Goal: Information Seeking & Learning: Find specific page/section

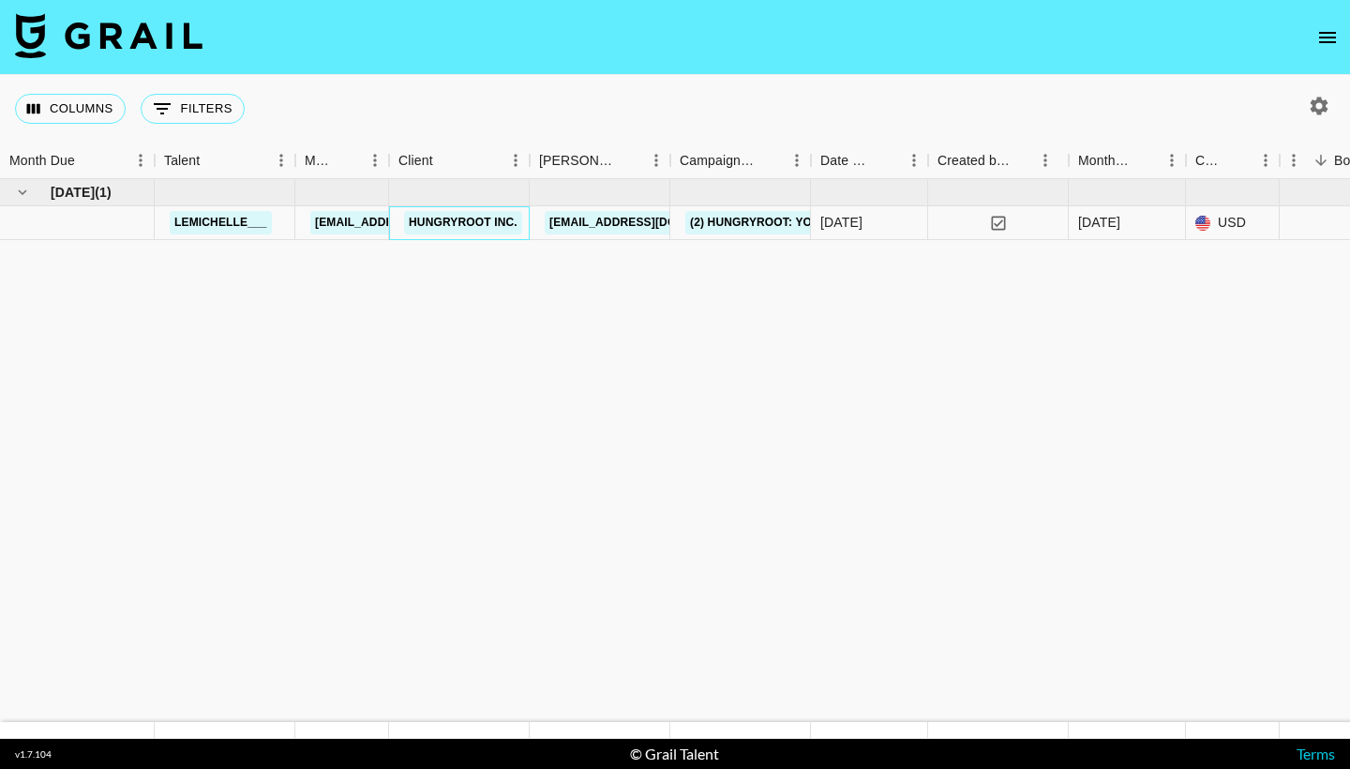
click at [483, 221] on link "Hungryroot Inc." at bounding box center [463, 222] width 118 height 23
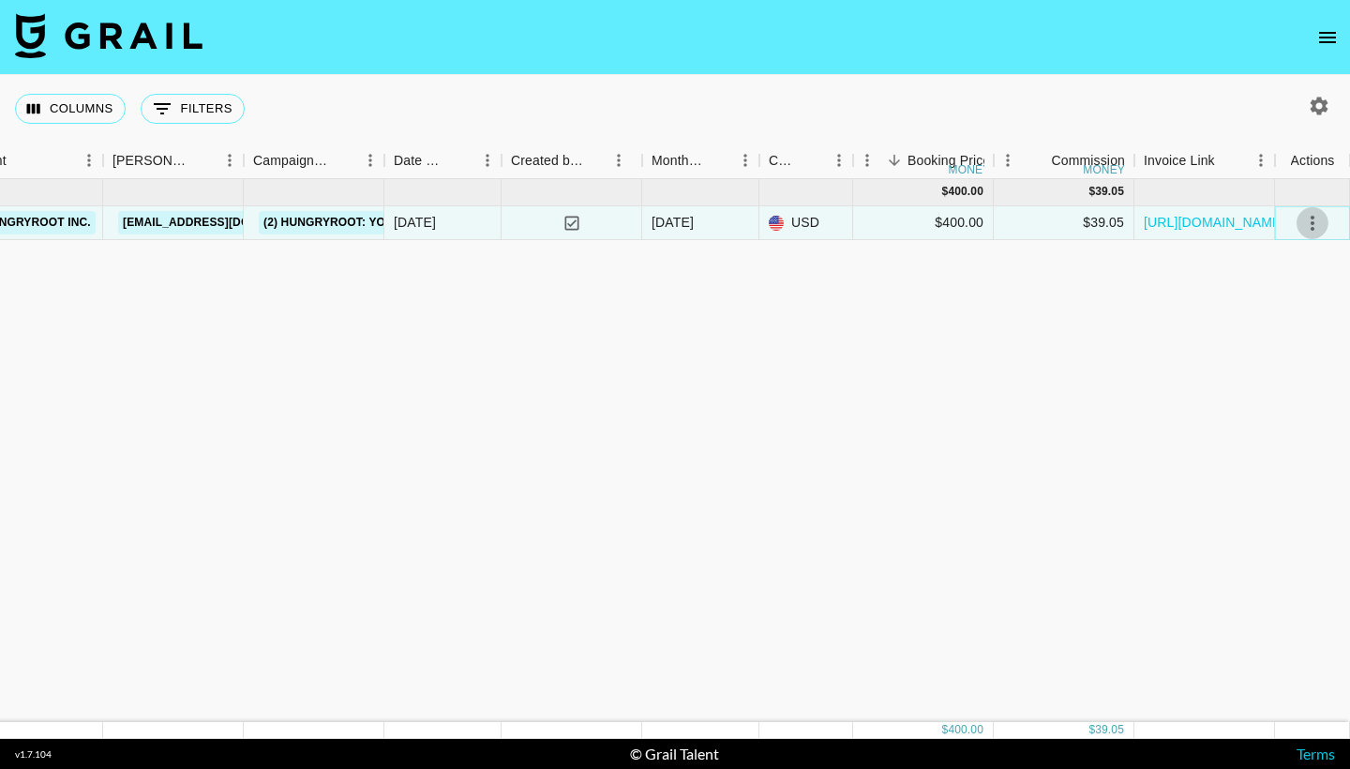
click at [1313, 226] on icon "select merge strategy" at bounding box center [1313, 223] width 23 height 23
click at [1134, 300] on div "[DATE] ( 1 ) $ 400.00 $ 39.05 lemichelle___ [EMAIL_ADDRESS][PERSON_NAME][DOMAIN…" at bounding box center [461, 450] width 1777 height 543
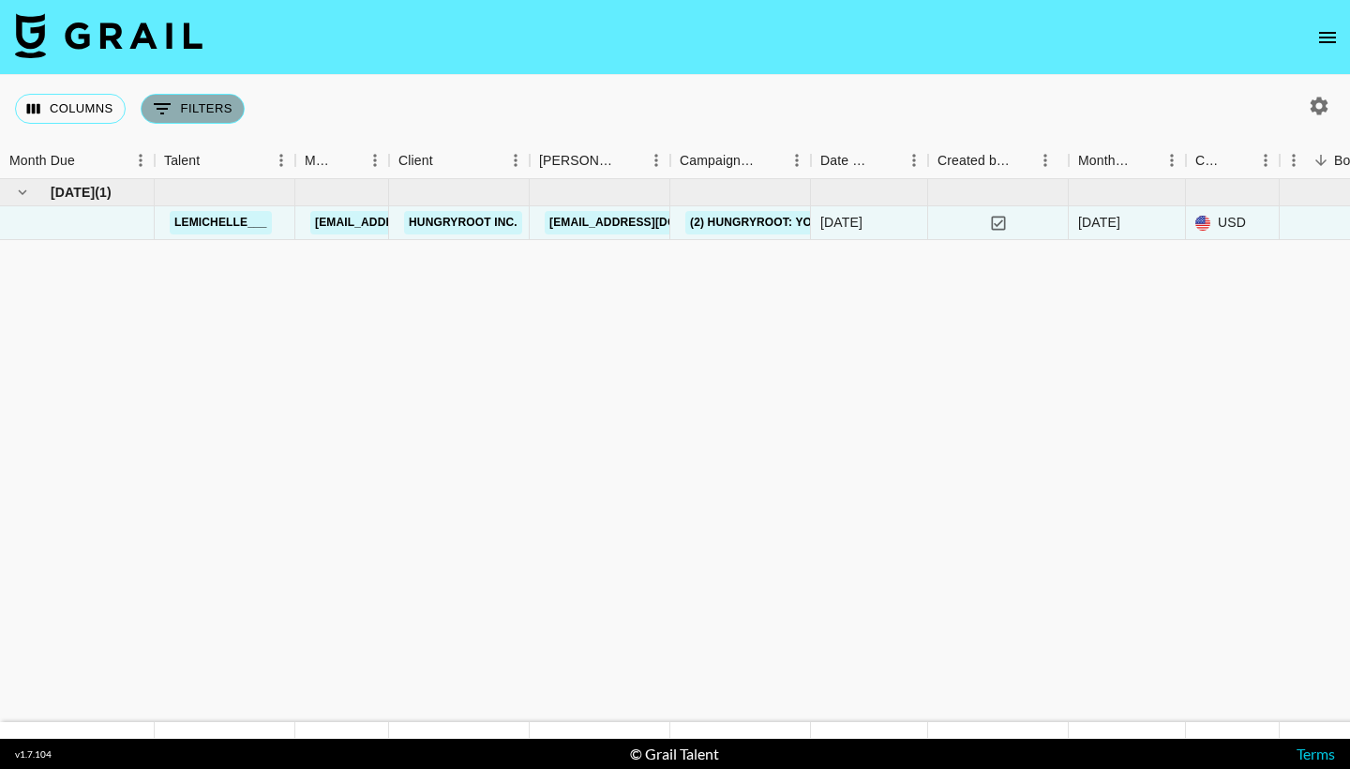
click at [193, 113] on button "0 Filters" at bounding box center [193, 109] width 104 height 30
select select "bookerId"
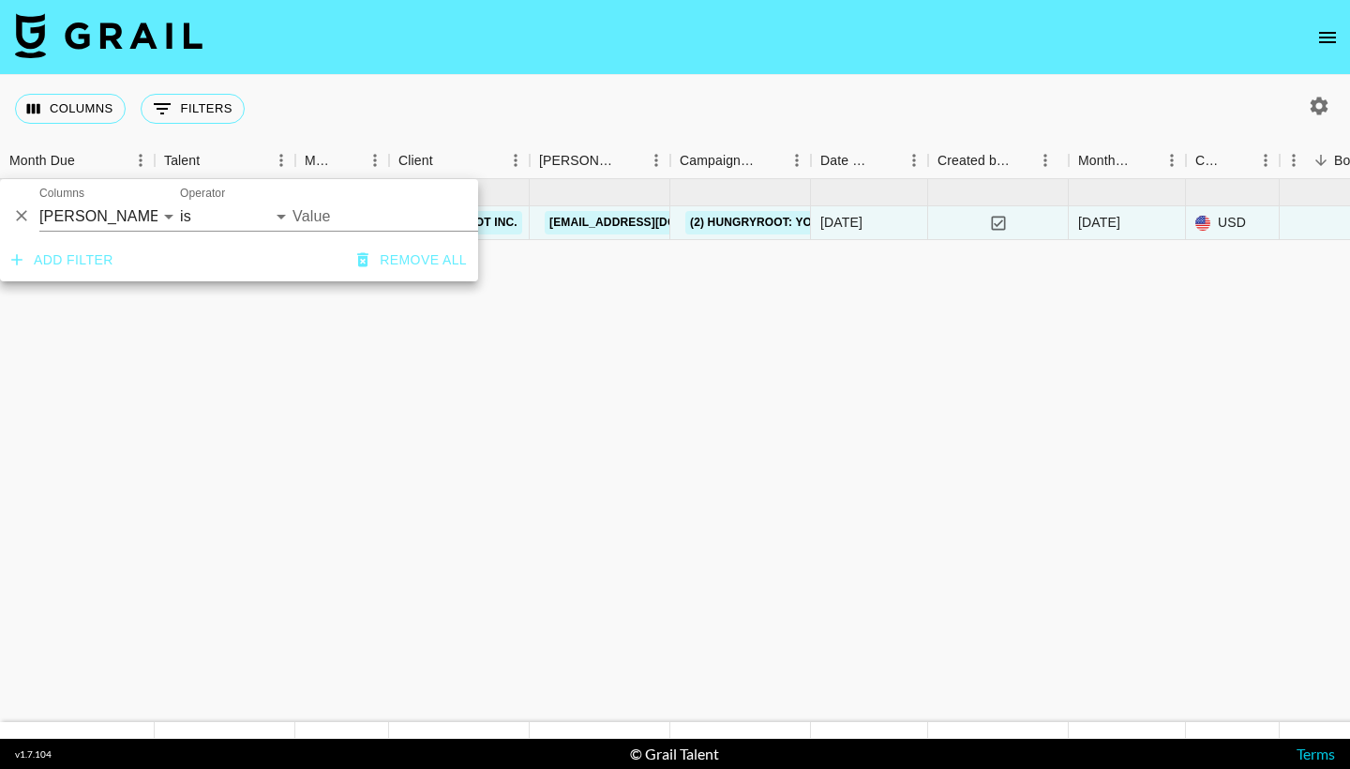
click at [337, 81] on div "Columns 0 Filters + Booking" at bounding box center [675, 109] width 1350 height 68
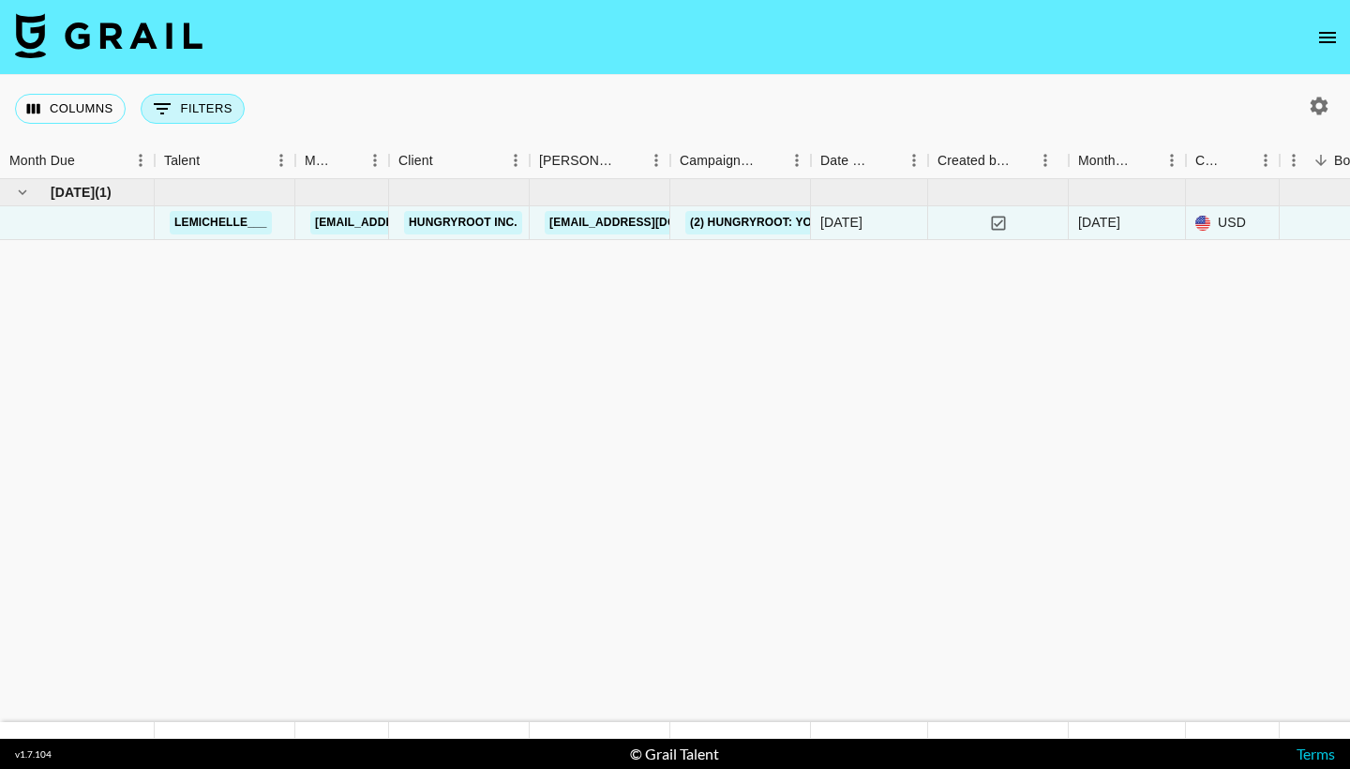
click at [183, 113] on button "0 Filters" at bounding box center [193, 109] width 104 height 30
select select "bookerId"
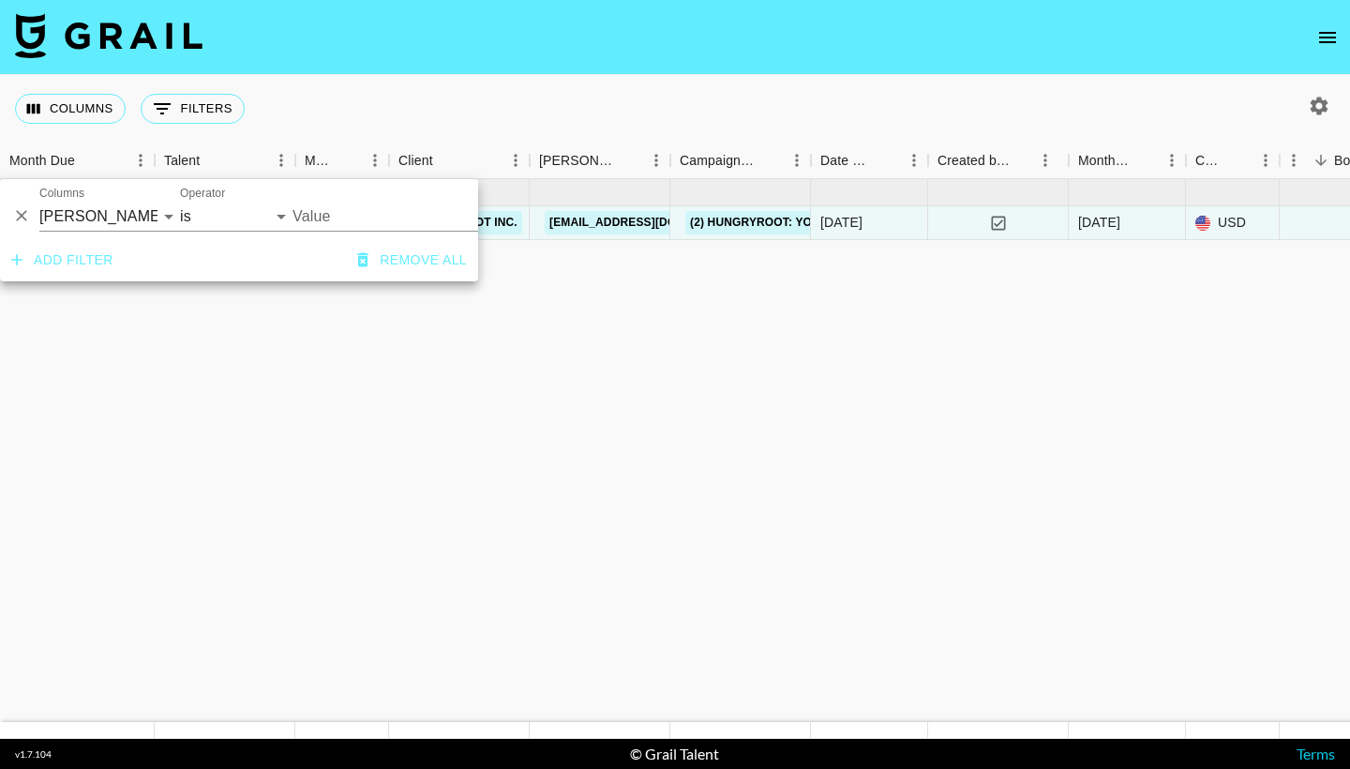
click at [300, 105] on div "Columns 0 Filters + Booking" at bounding box center [675, 109] width 1350 height 68
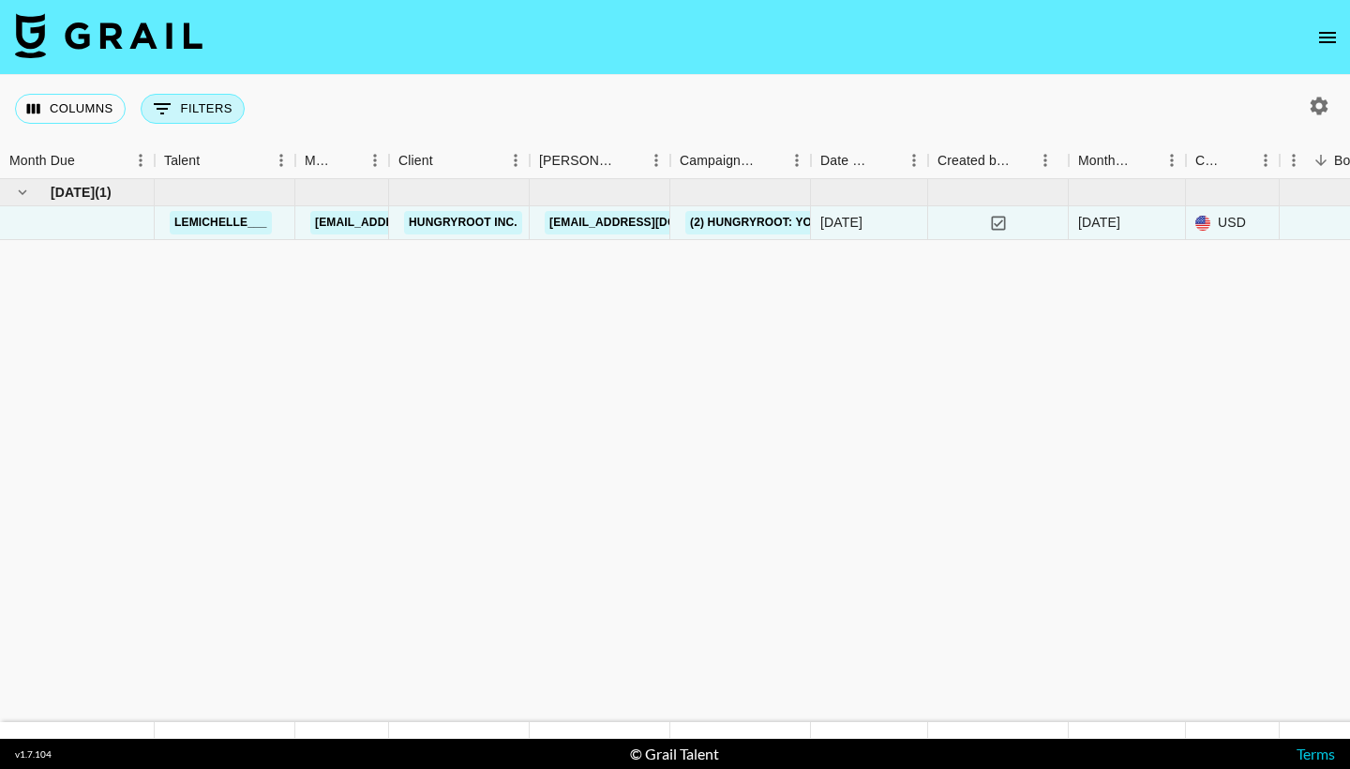
click at [195, 114] on button "0 Filters" at bounding box center [193, 109] width 104 height 30
select select "bookerId"
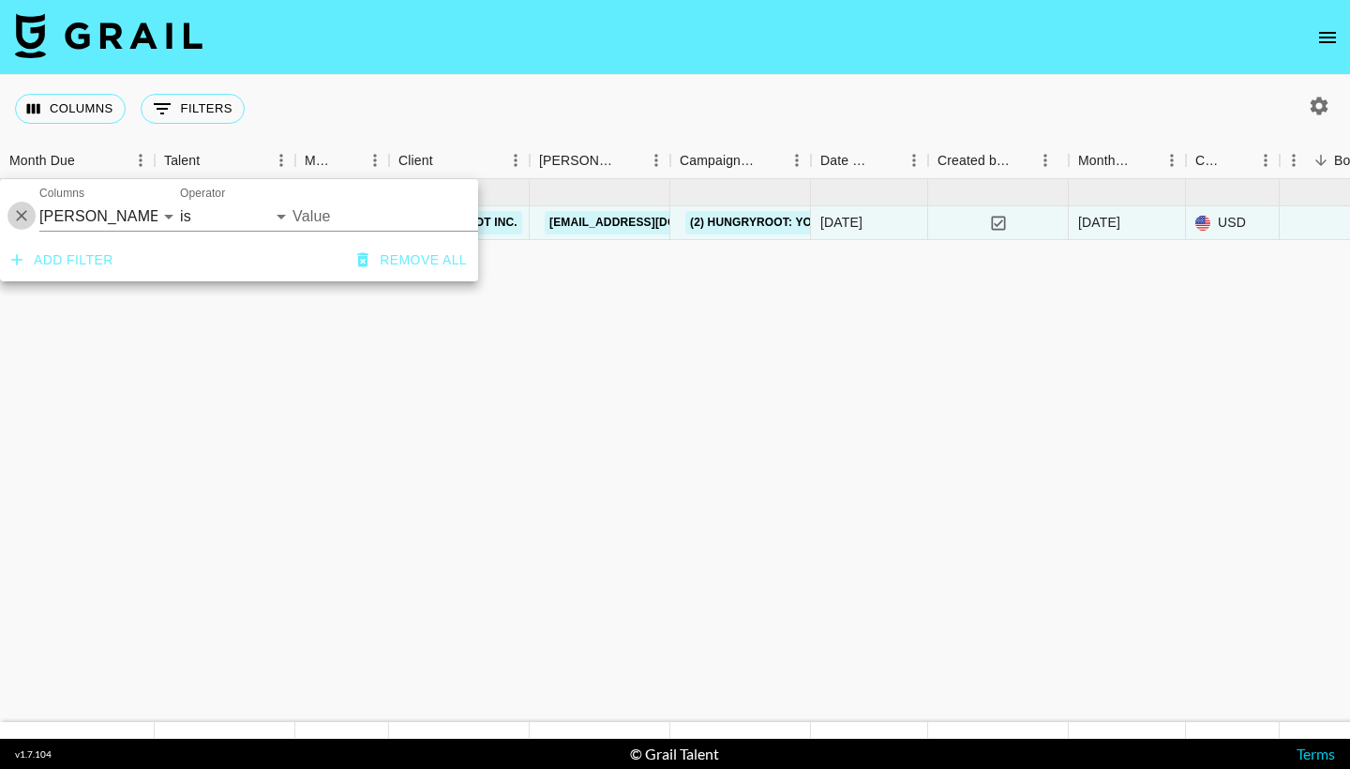
click at [25, 218] on icon "Delete" at bounding box center [21, 215] width 19 height 19
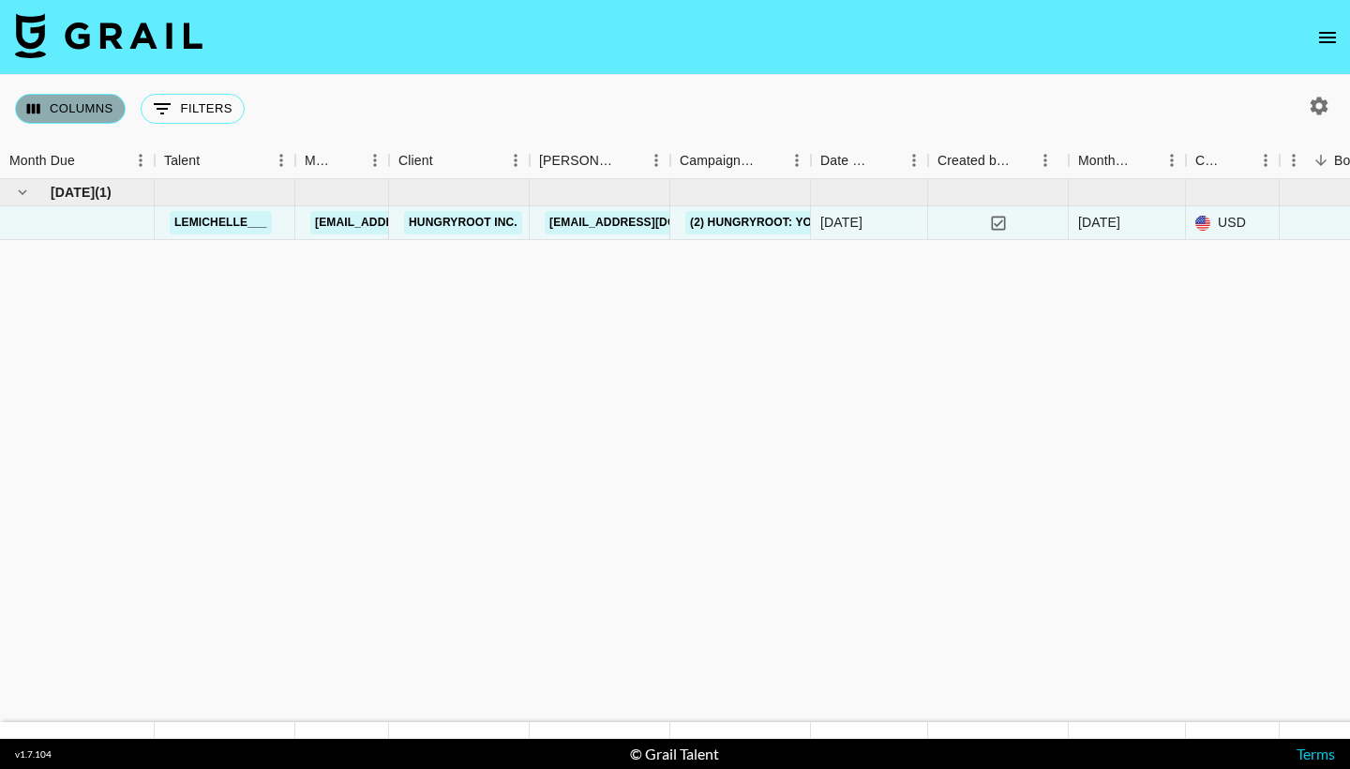
click at [112, 115] on button "Columns" at bounding box center [70, 109] width 111 height 30
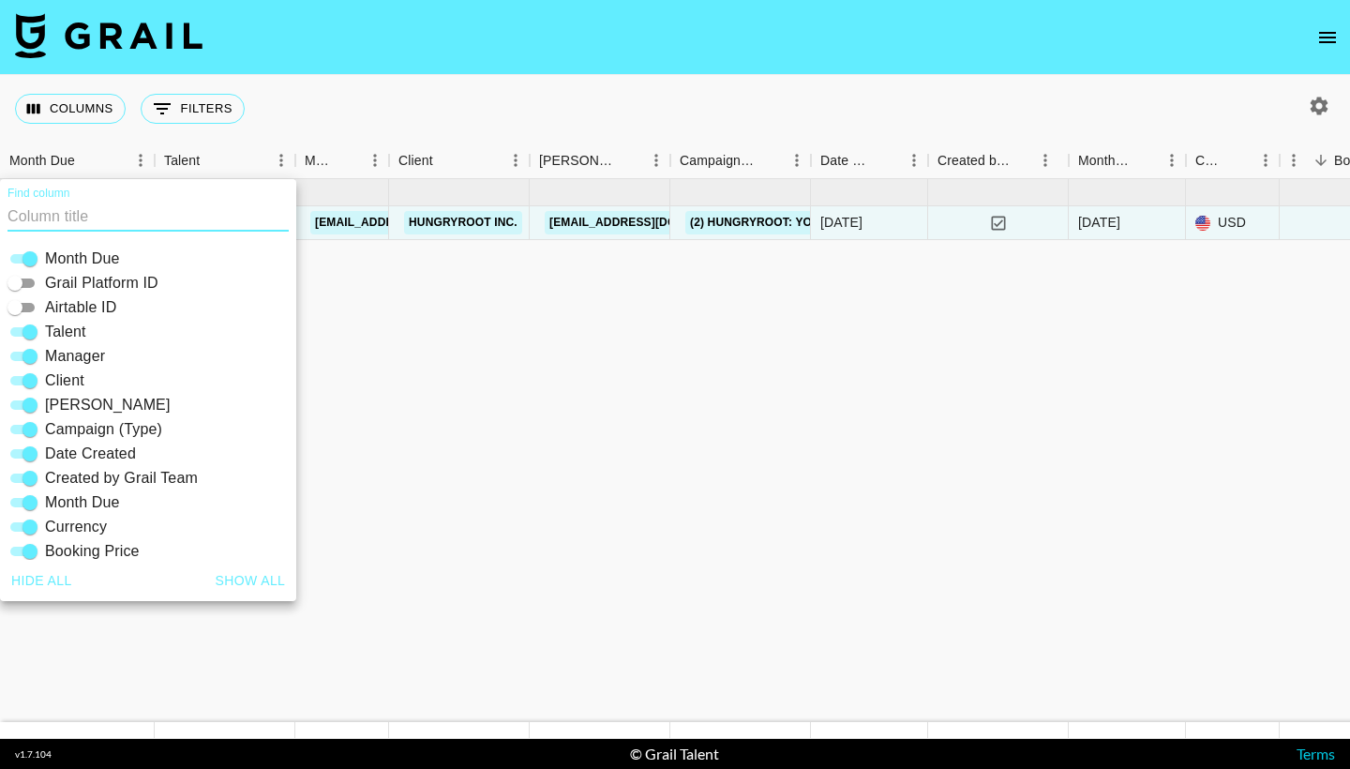
click at [354, 122] on div "Columns 0 Filters + Booking" at bounding box center [675, 109] width 1350 height 68
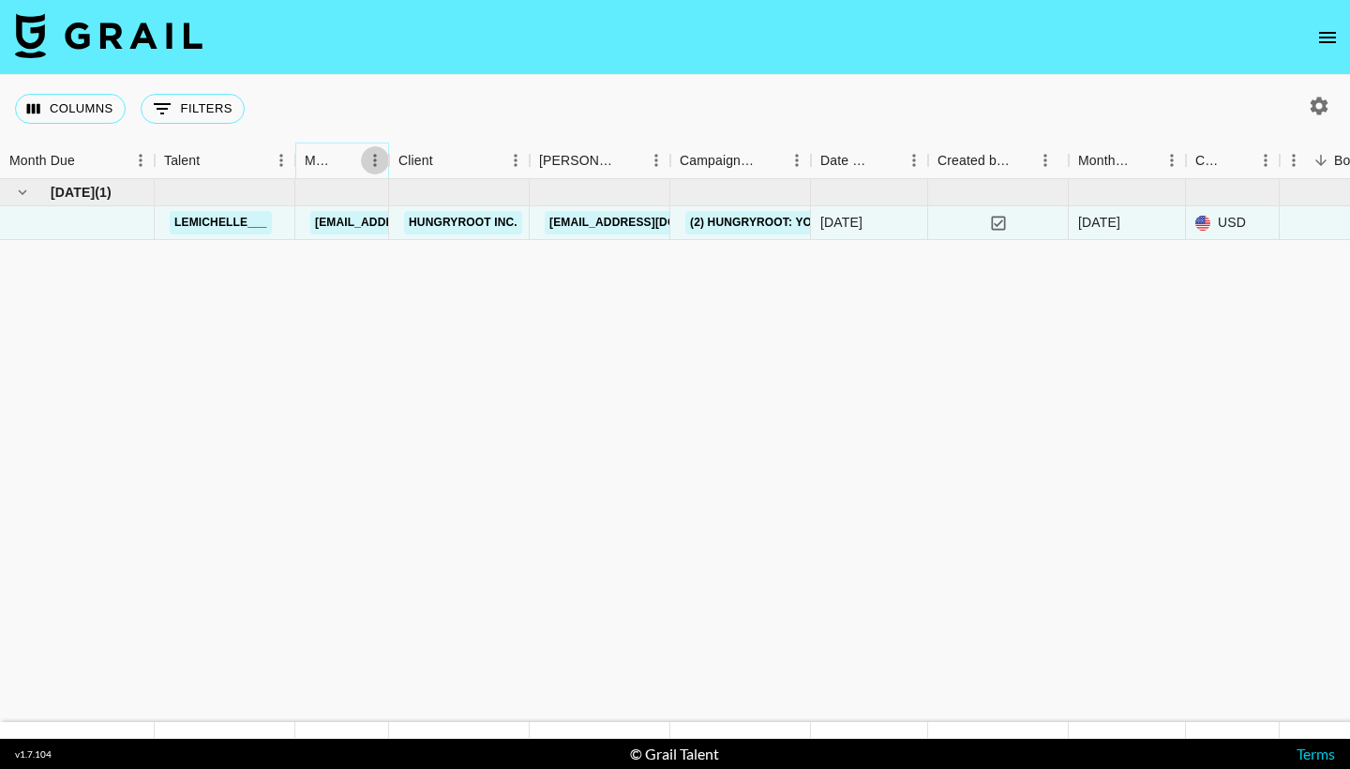
click at [373, 162] on icon "Menu" at bounding box center [375, 160] width 19 height 19
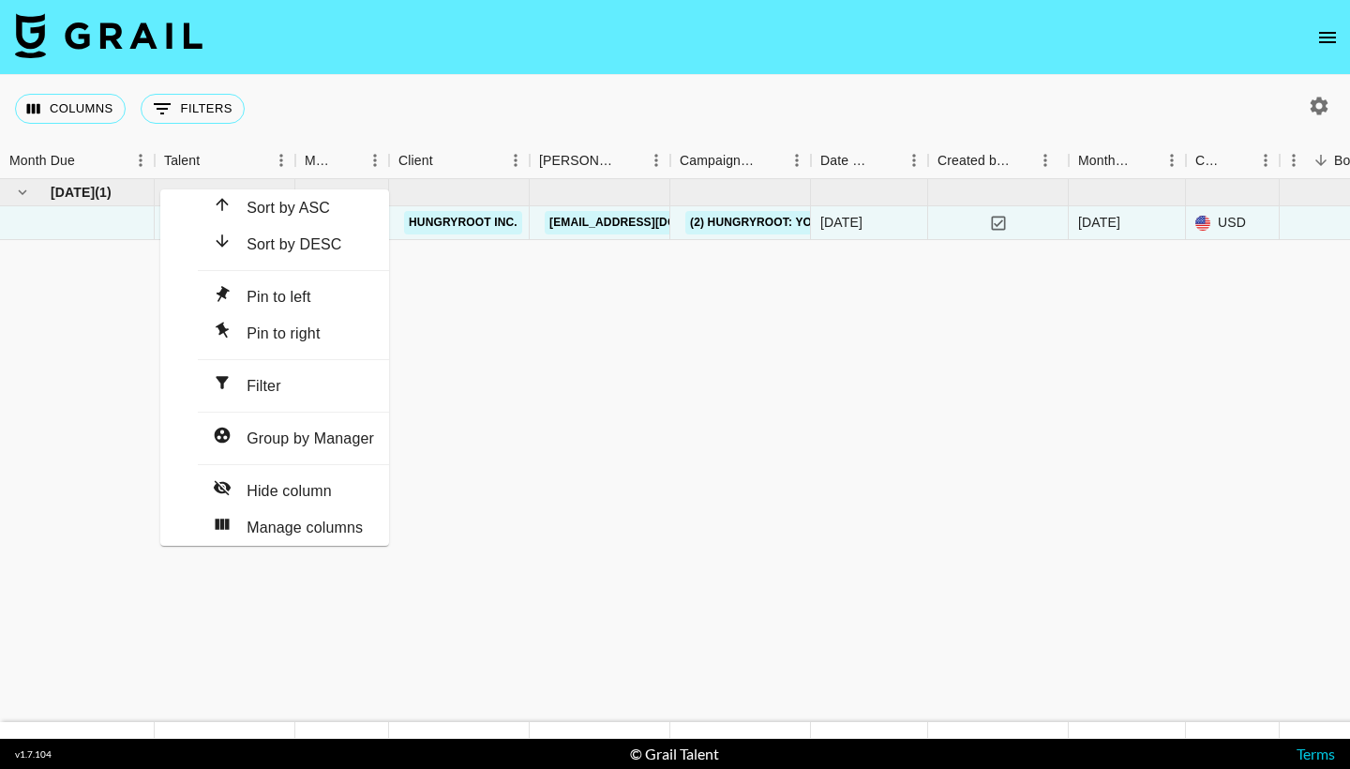
click at [418, 117] on div "Columns 0 Filters + Booking" at bounding box center [675, 109] width 1350 height 68
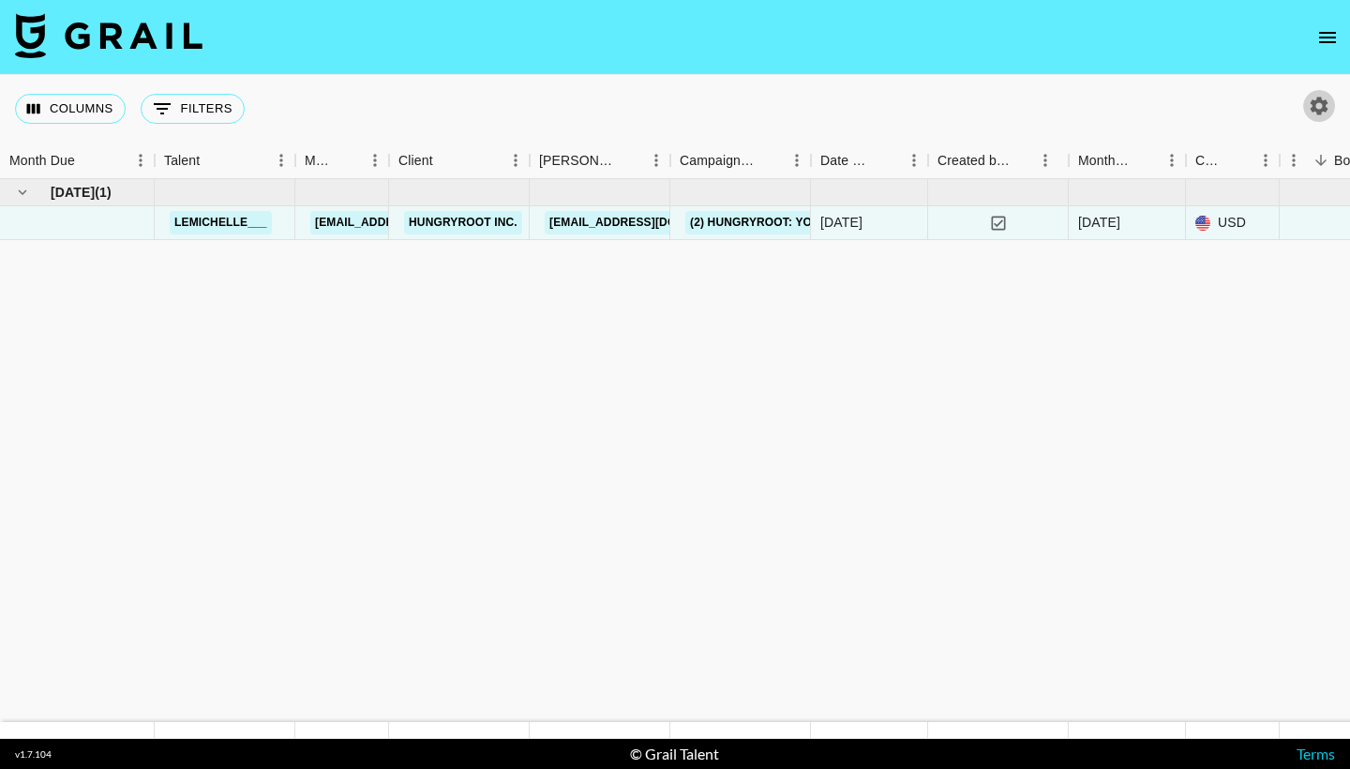
click at [1318, 98] on icon "button" at bounding box center [1320, 106] width 18 height 18
select select "[DATE]"
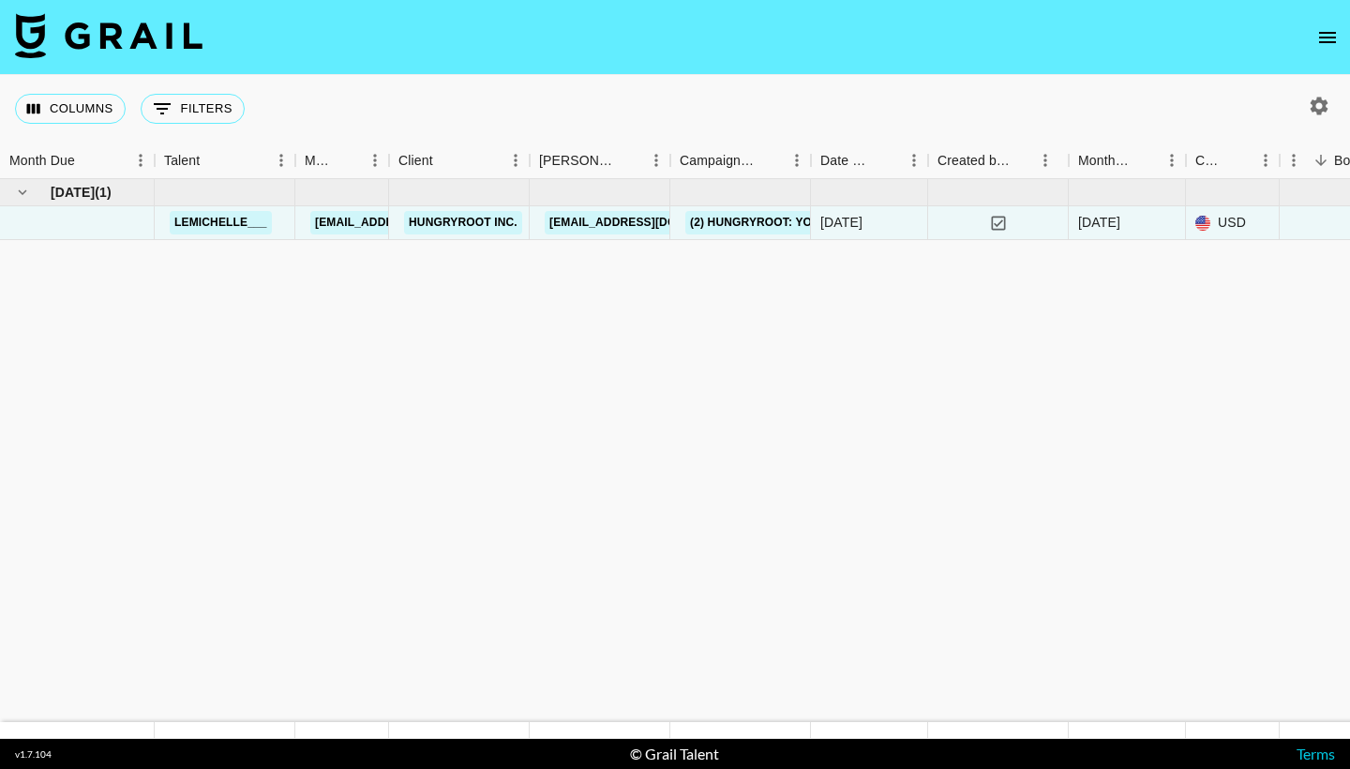
drag, startPoint x: 818, startPoint y: 342, endPoint x: 1075, endPoint y: 322, distance: 257.8
click at [1080, 768] on div at bounding box center [675, 769] width 1350 height 0
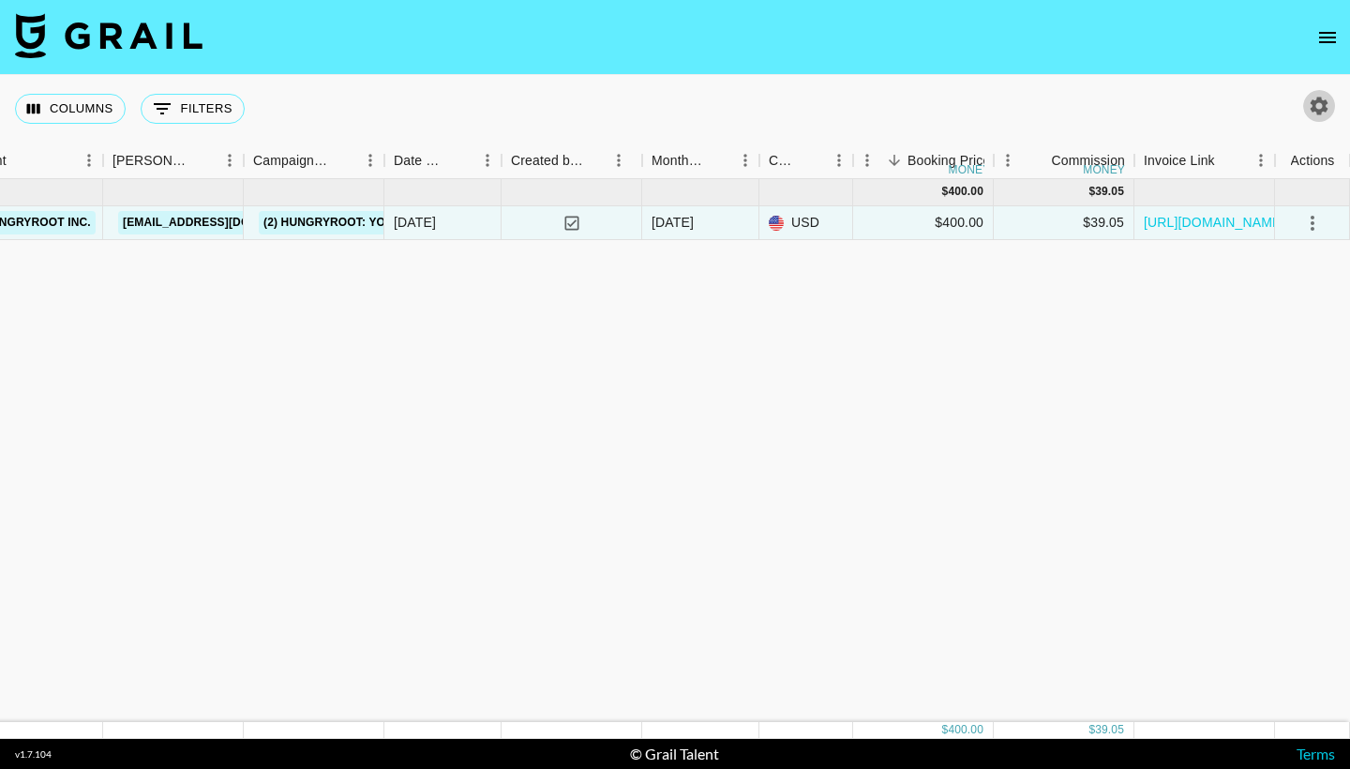
click at [1324, 115] on icon "button" at bounding box center [1319, 106] width 23 height 23
select select "[DATE]"
type input "[EMAIL_ADDRESS][PERSON_NAME][DOMAIN_NAME]"
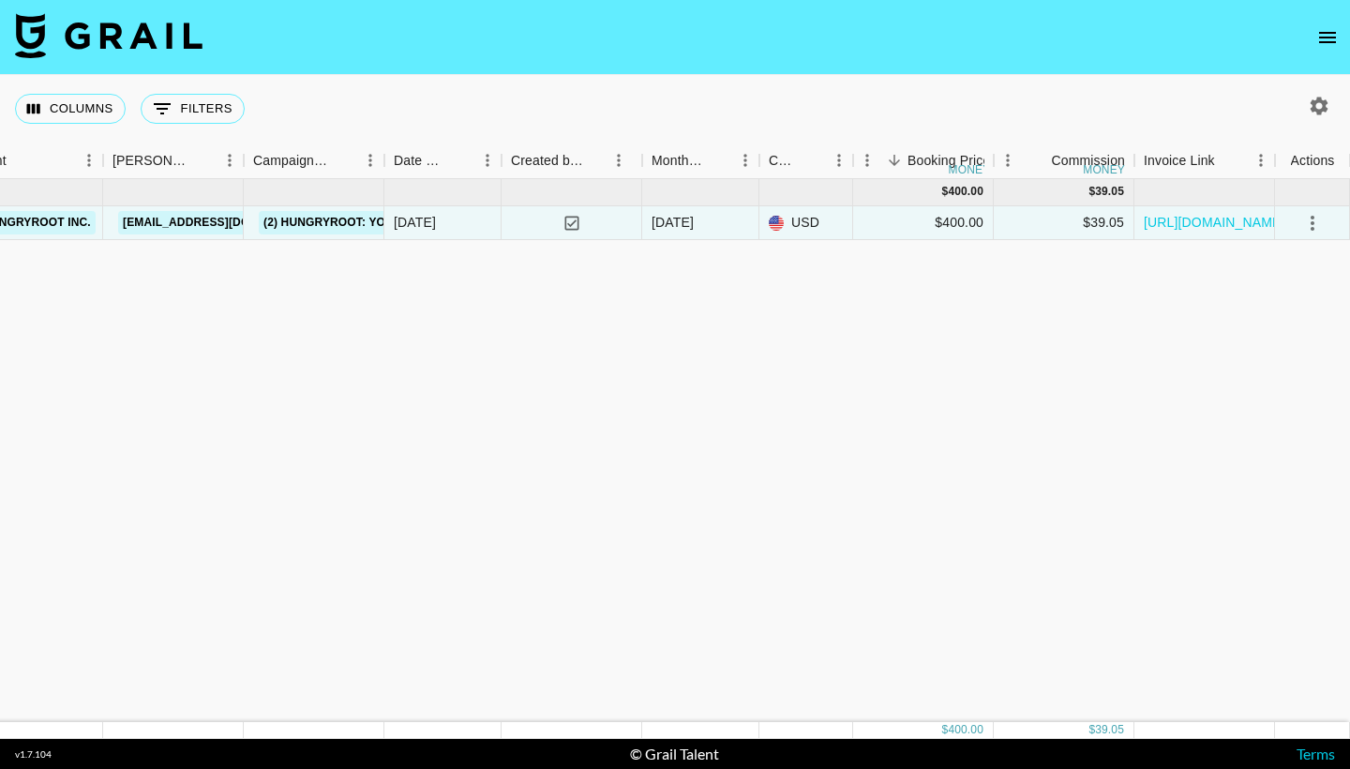
click at [964, 768] on div at bounding box center [675, 769] width 1350 height 0
click at [1349, 31] on nav at bounding box center [675, 37] width 1350 height 75
click at [1322, 34] on icon "open drawer" at bounding box center [1328, 37] width 23 height 23
select select "id"
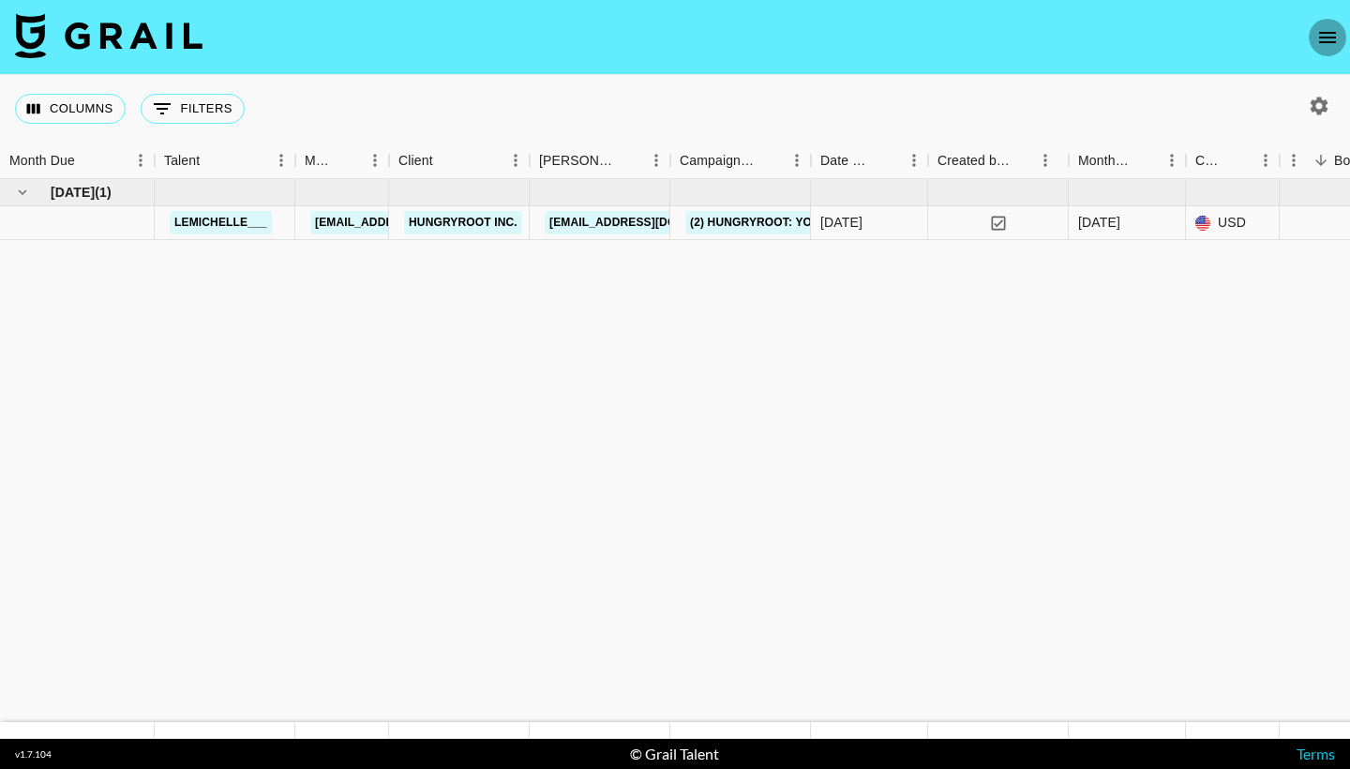
click at [1329, 52] on button "open drawer" at bounding box center [1328, 38] width 38 height 38
select select "id"
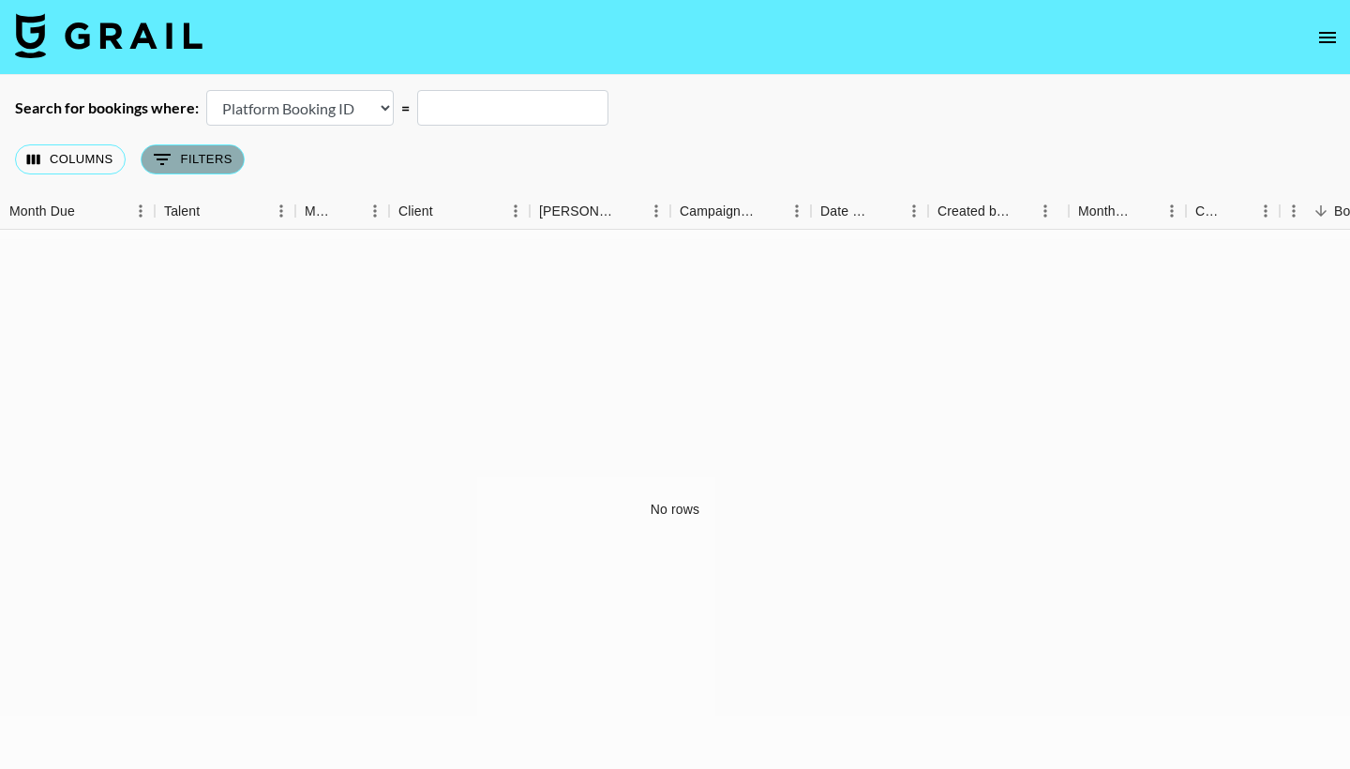
click at [194, 158] on button "0 Filters" at bounding box center [193, 159] width 104 height 30
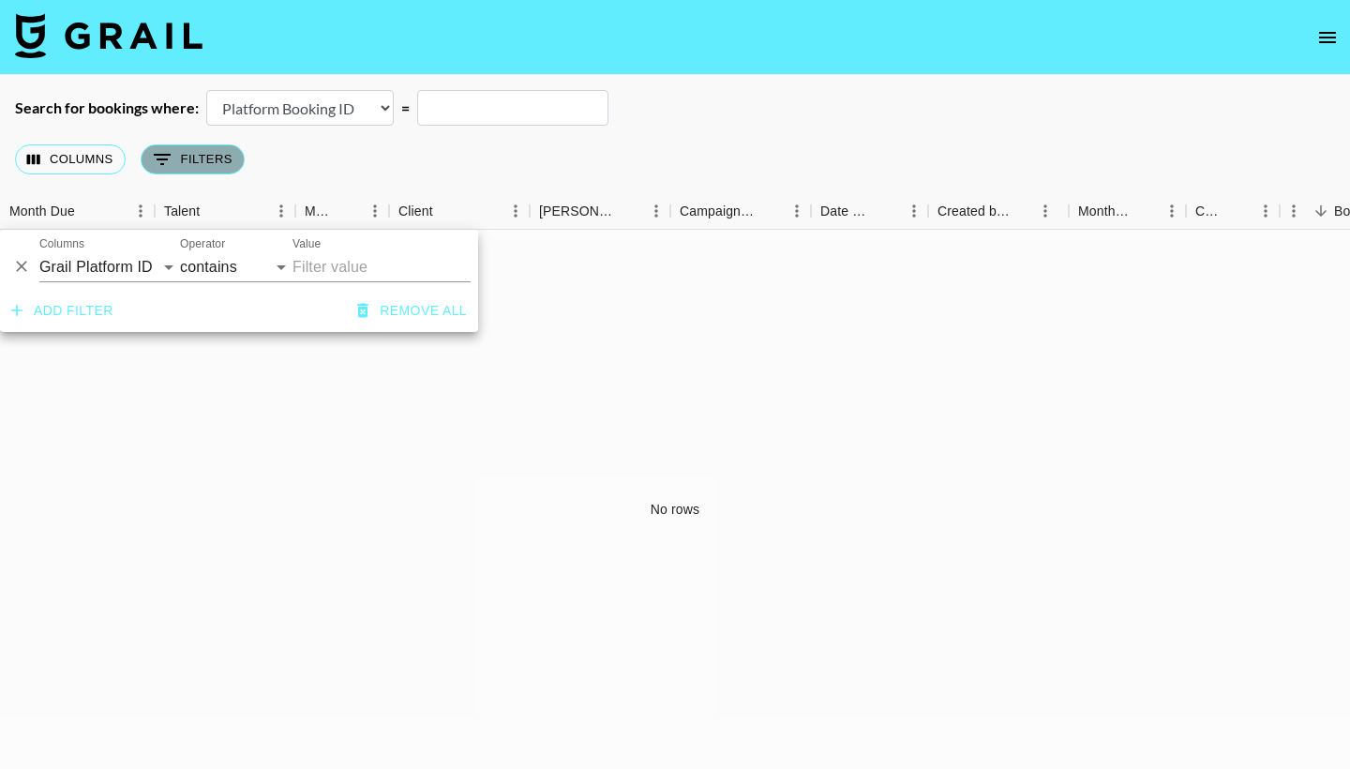
click at [194, 158] on button "0 Filters" at bounding box center [193, 159] width 104 height 30
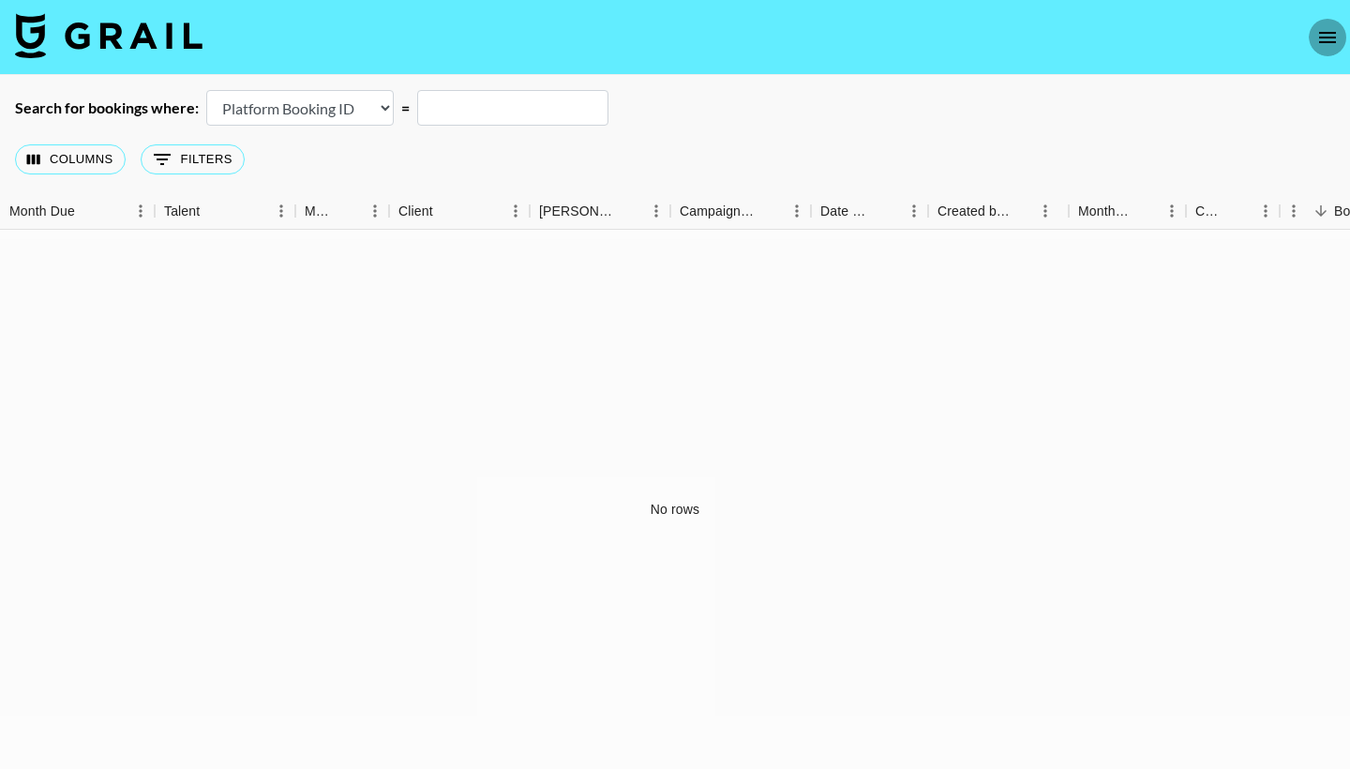
click at [1328, 34] on icon "open drawer" at bounding box center [1328, 37] width 23 height 23
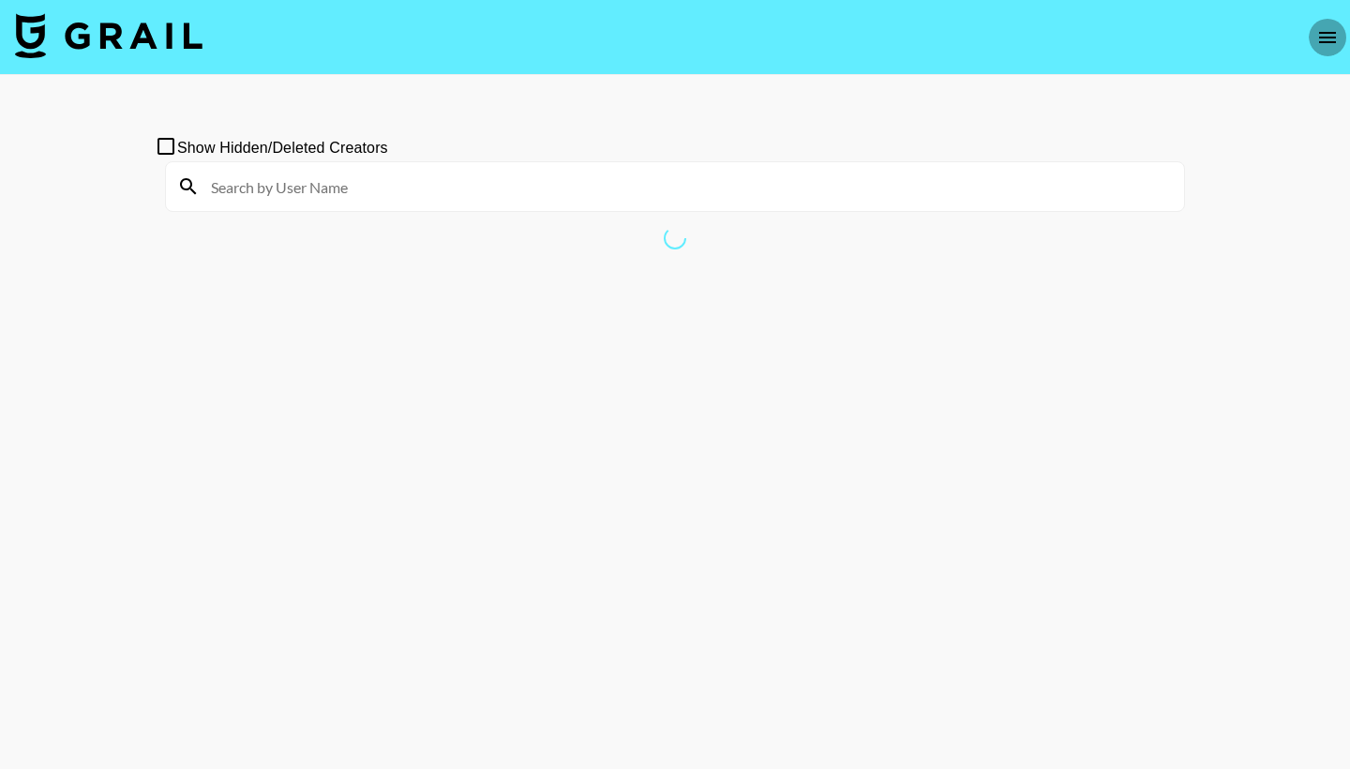
click at [1322, 49] on button "open drawer" at bounding box center [1328, 38] width 38 height 38
select select "id"
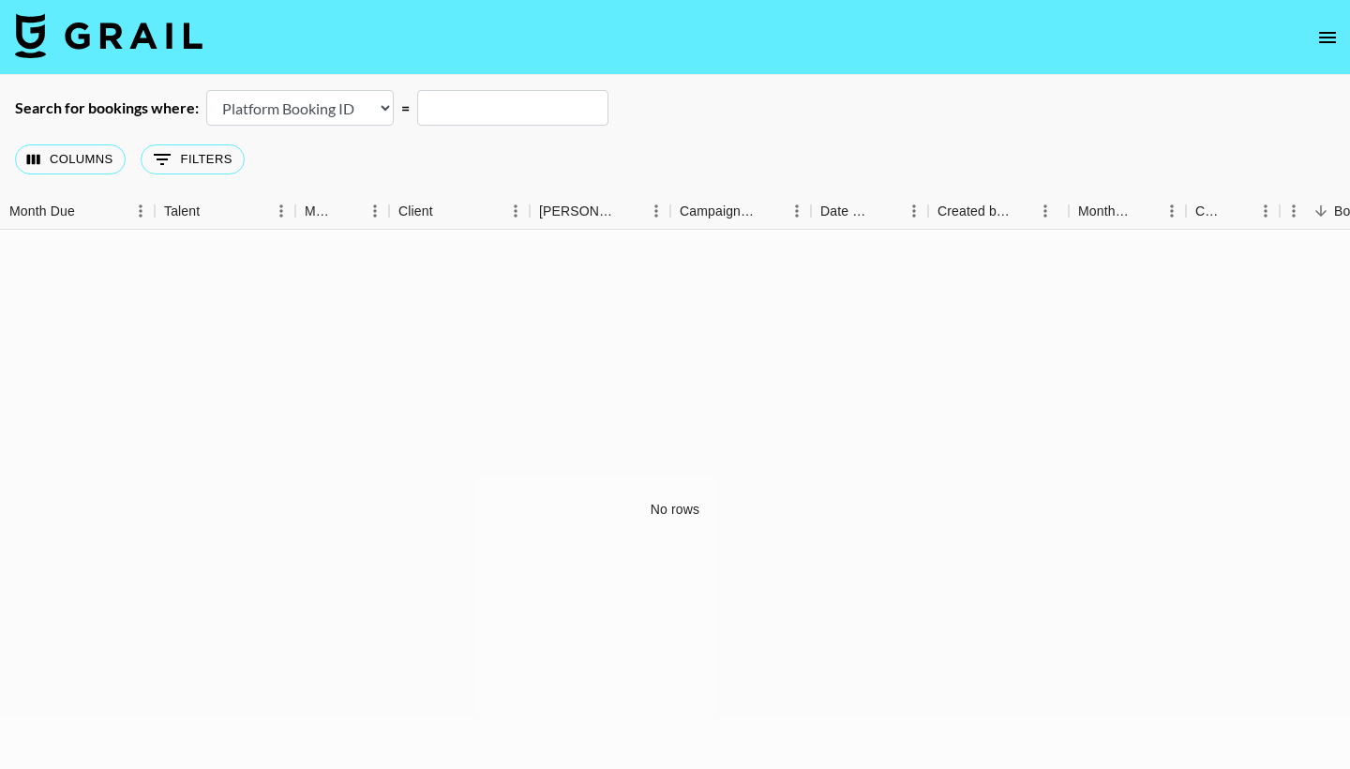
click at [68, 61] on link at bounding box center [109, 37] width 188 height 49
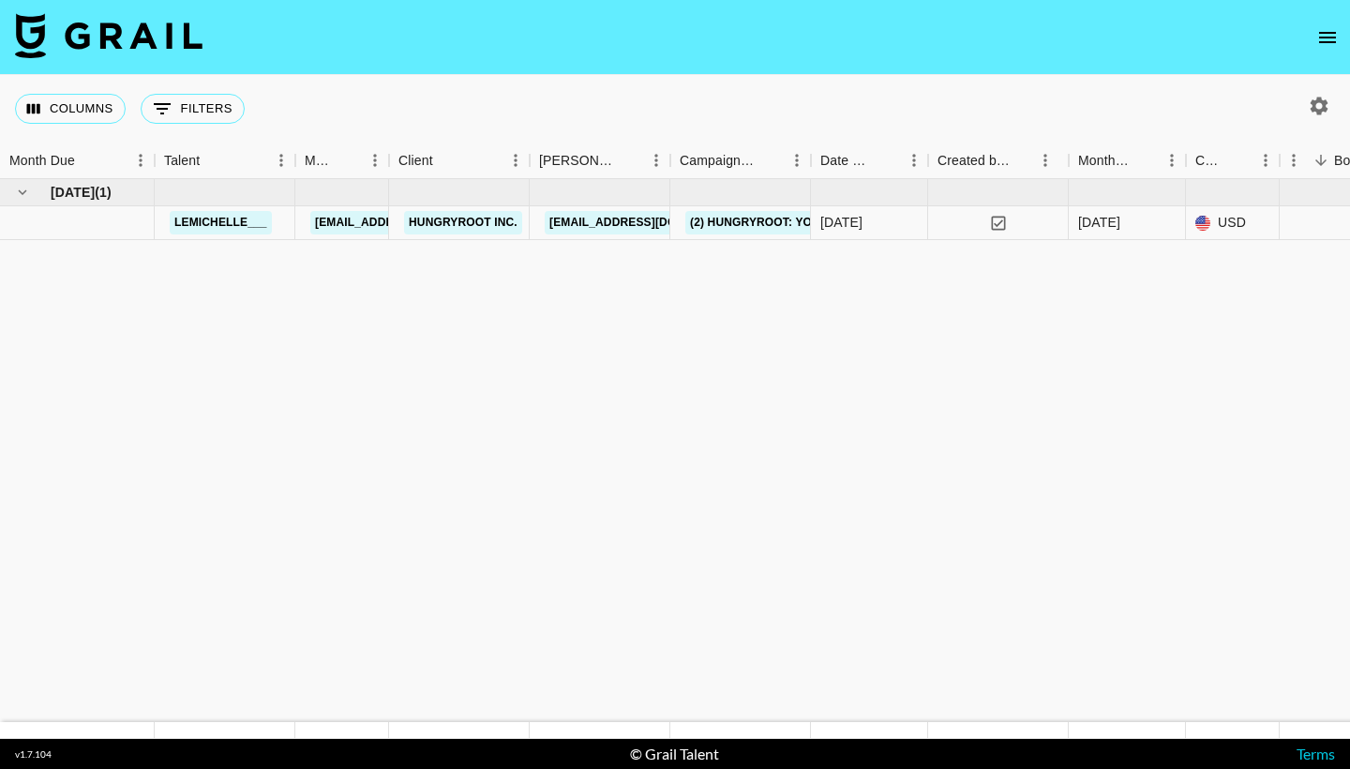
select select "id"
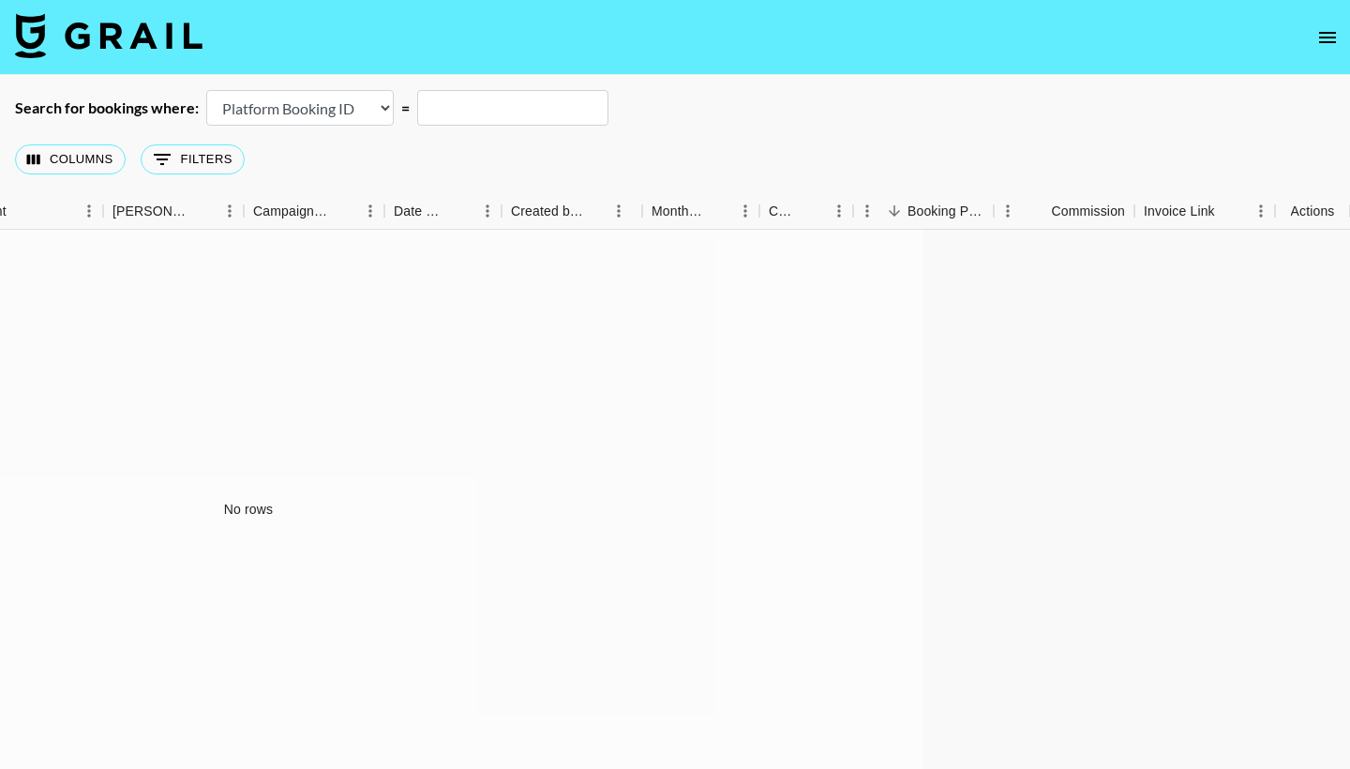
scroll to position [0, 427]
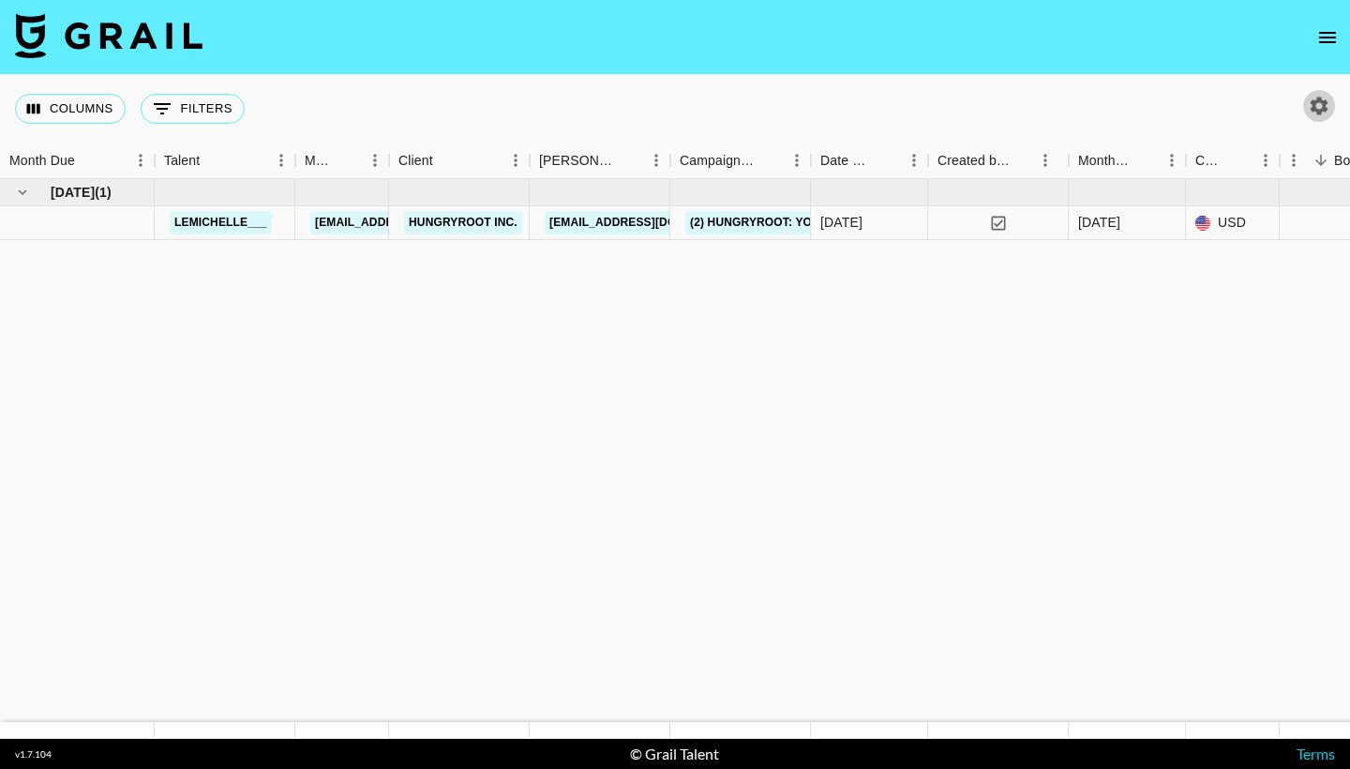
click at [1320, 110] on icon "button" at bounding box center [1320, 106] width 18 height 18
select select "[DATE]"
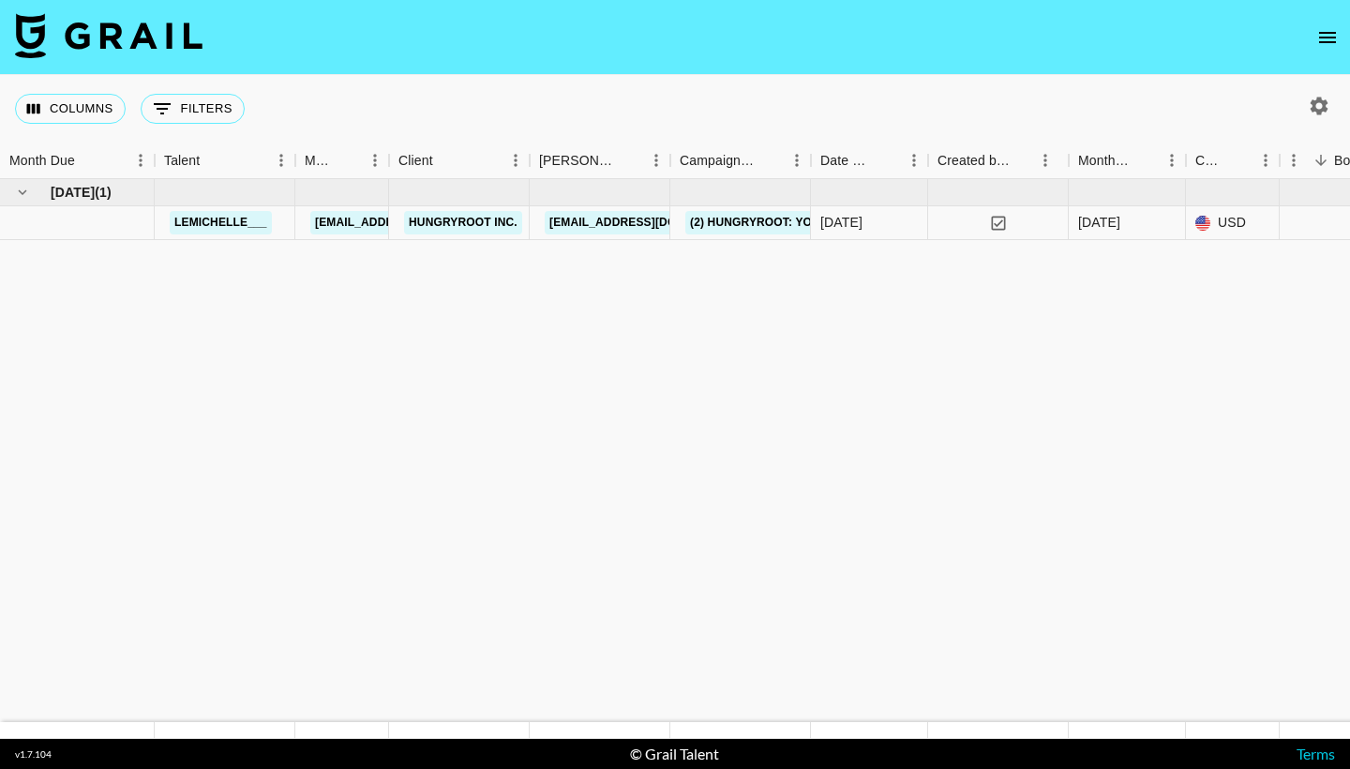
click at [785, 768] on div at bounding box center [675, 769] width 1350 height 0
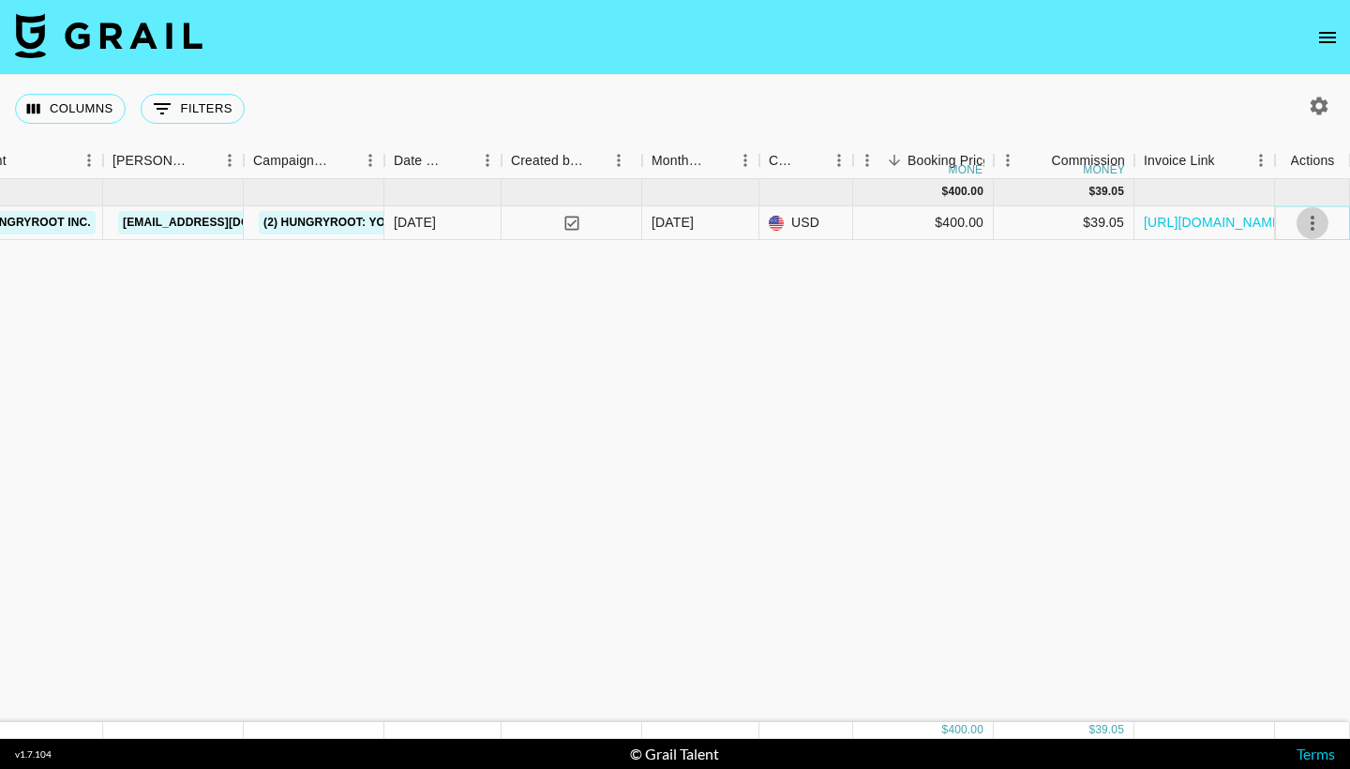
click at [1312, 225] on icon "select merge strategy" at bounding box center [1313, 223] width 23 height 23
click at [1311, 225] on icon "select merge strategy" at bounding box center [1313, 223] width 23 height 23
click at [1322, 119] on button "button" at bounding box center [1320, 106] width 32 height 32
select select "[DATE]"
click at [1322, 768] on div at bounding box center [675, 769] width 1350 height 0
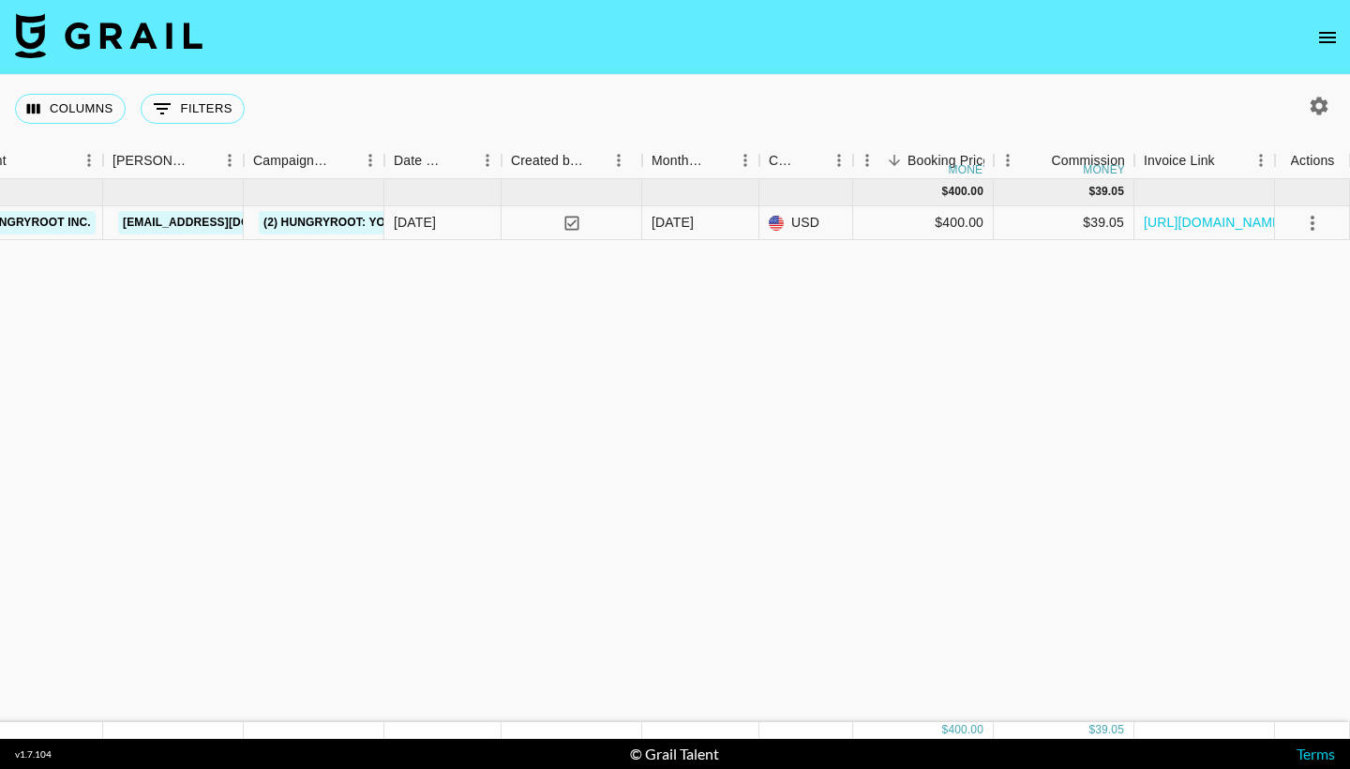
click at [1330, 48] on icon "open drawer" at bounding box center [1328, 37] width 23 height 23
click at [934, 768] on div at bounding box center [675, 769] width 1350 height 0
select select "id"
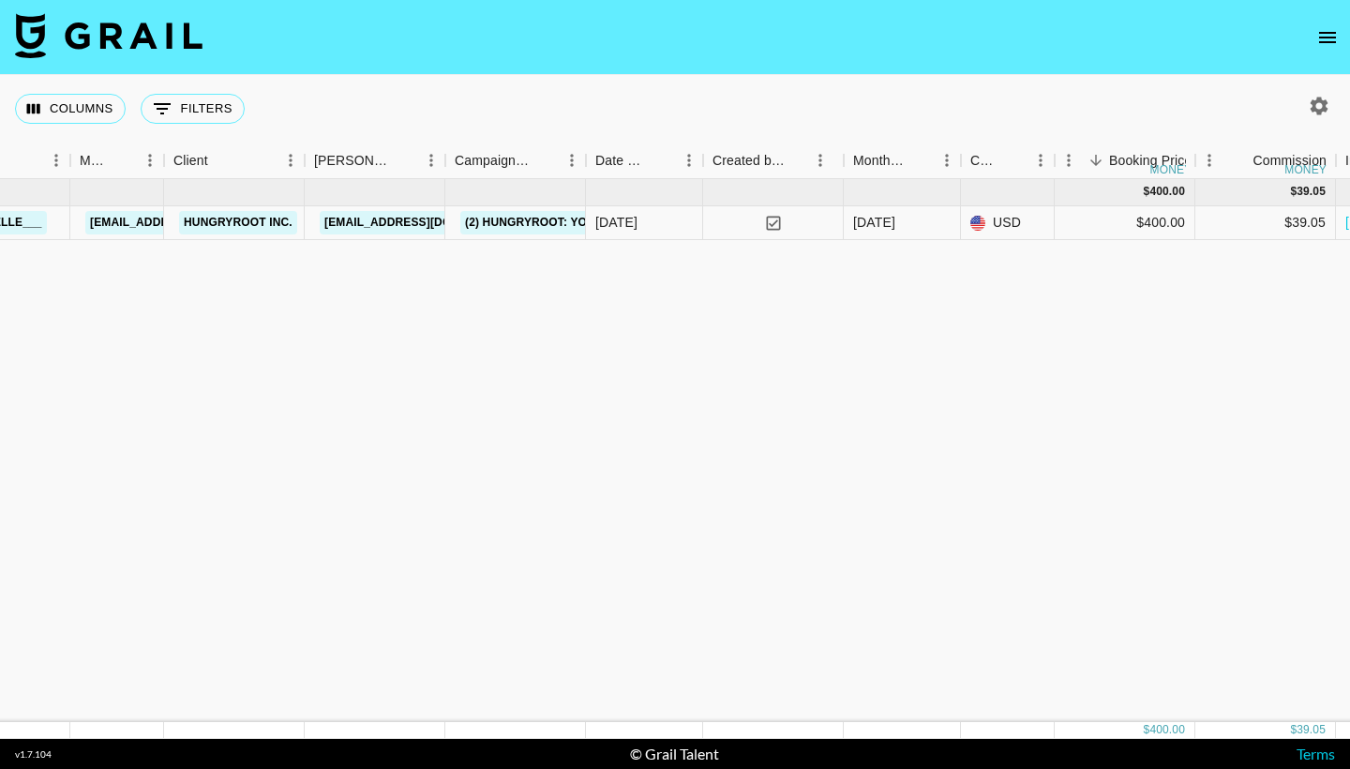
scroll to position [0, 210]
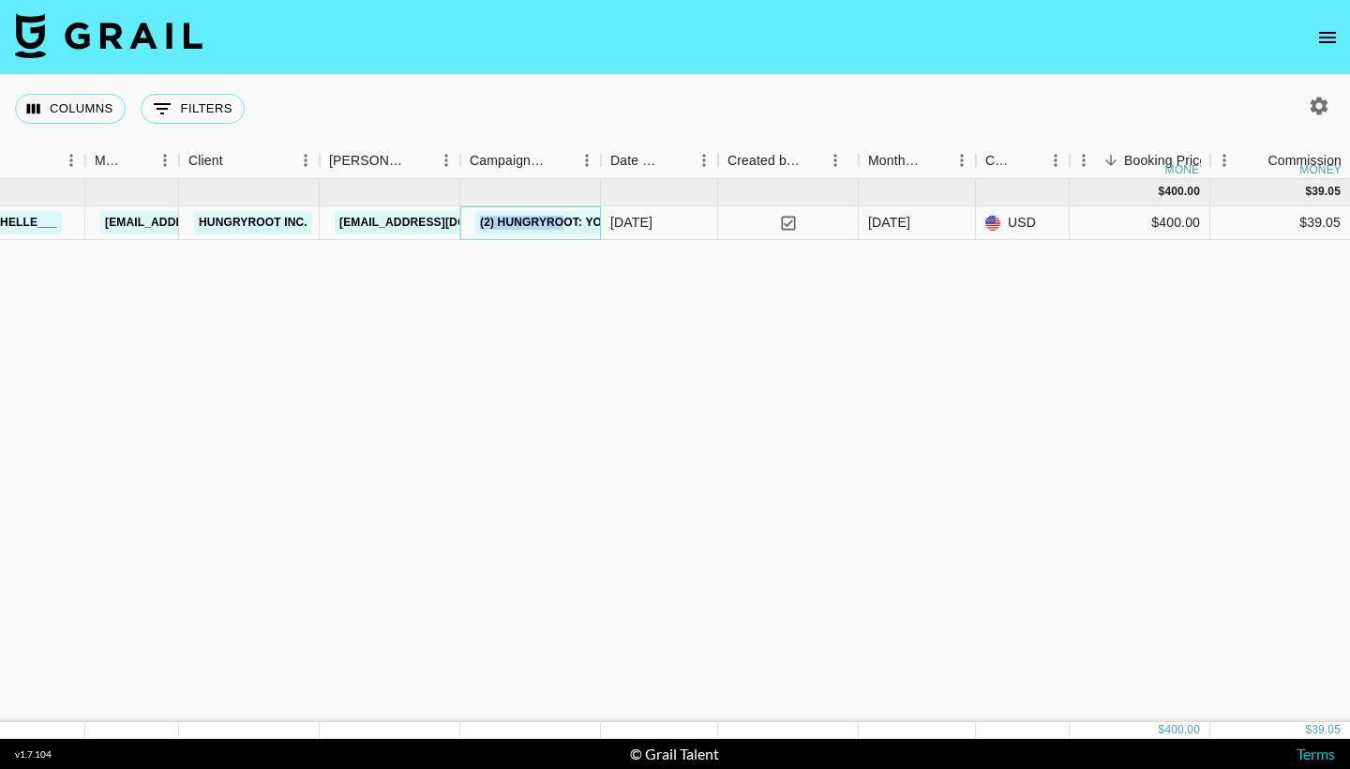
drag, startPoint x: 473, startPoint y: 222, endPoint x: 567, endPoint y: 219, distance: 94.8
click at [567, 219] on div "(2) Hungryroot: Your Partner in Healthy Living" at bounding box center [635, 222] width 330 height 35
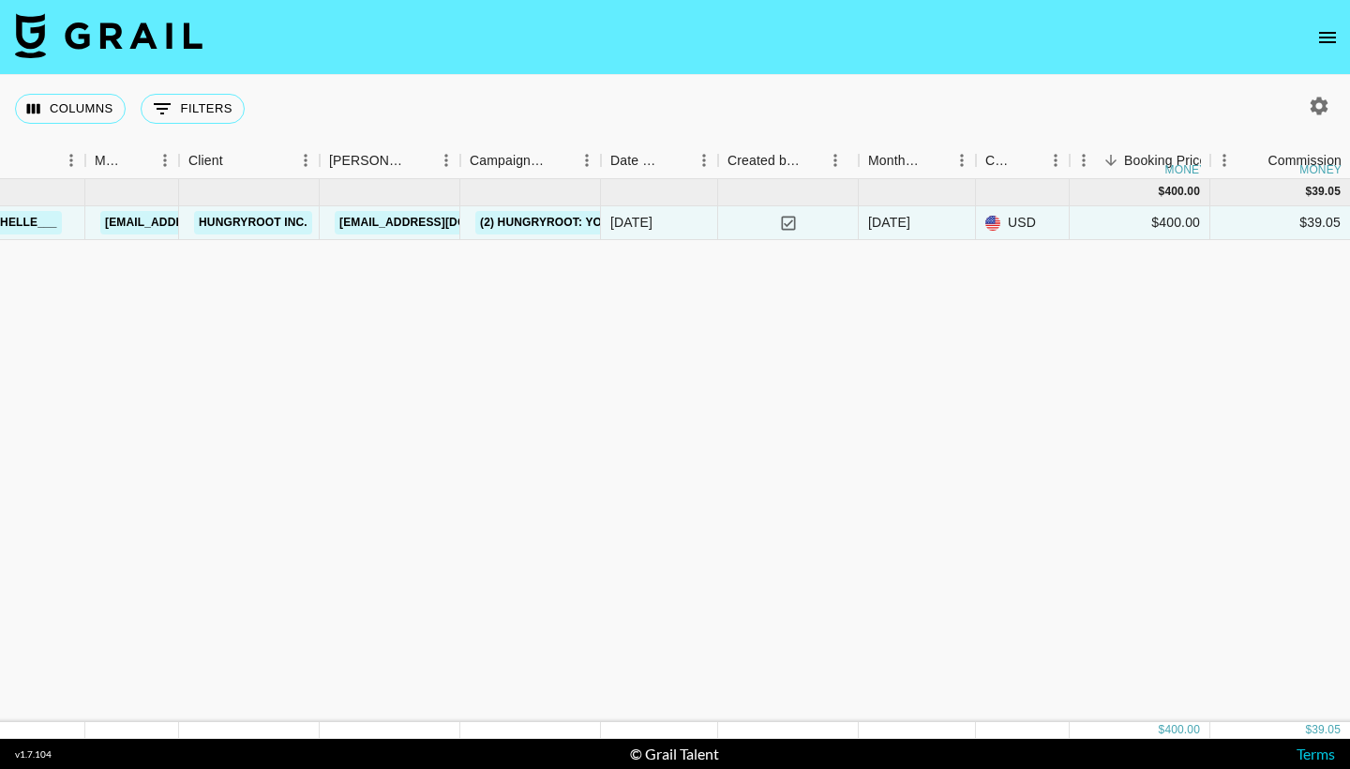
click at [400, 288] on div "[DATE] ( 1 ) $ 400.00 $ 39.05 lemichelle___ [EMAIL_ADDRESS][PERSON_NAME][DOMAIN…" at bounding box center [678, 450] width 1777 height 543
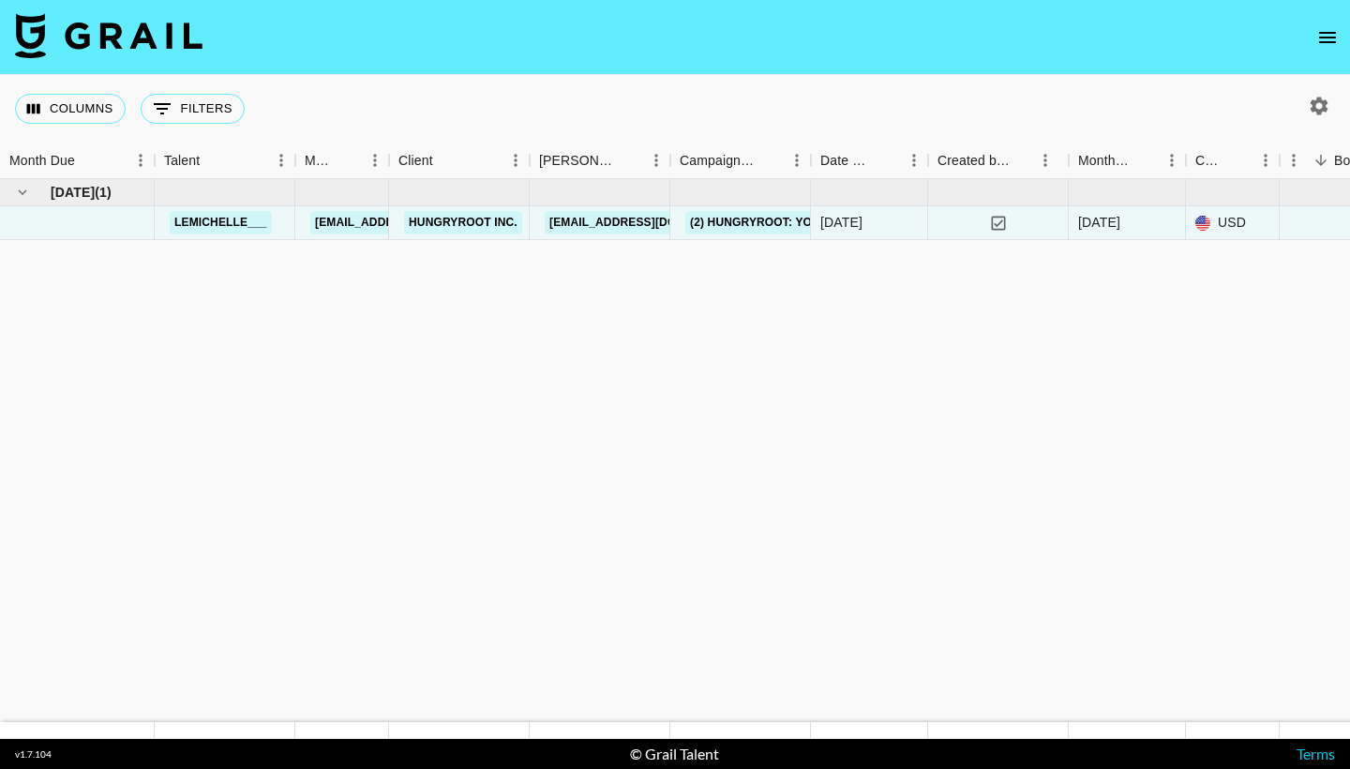
scroll to position [0, 0]
click at [1323, 105] on icon "button" at bounding box center [1320, 106] width 18 height 18
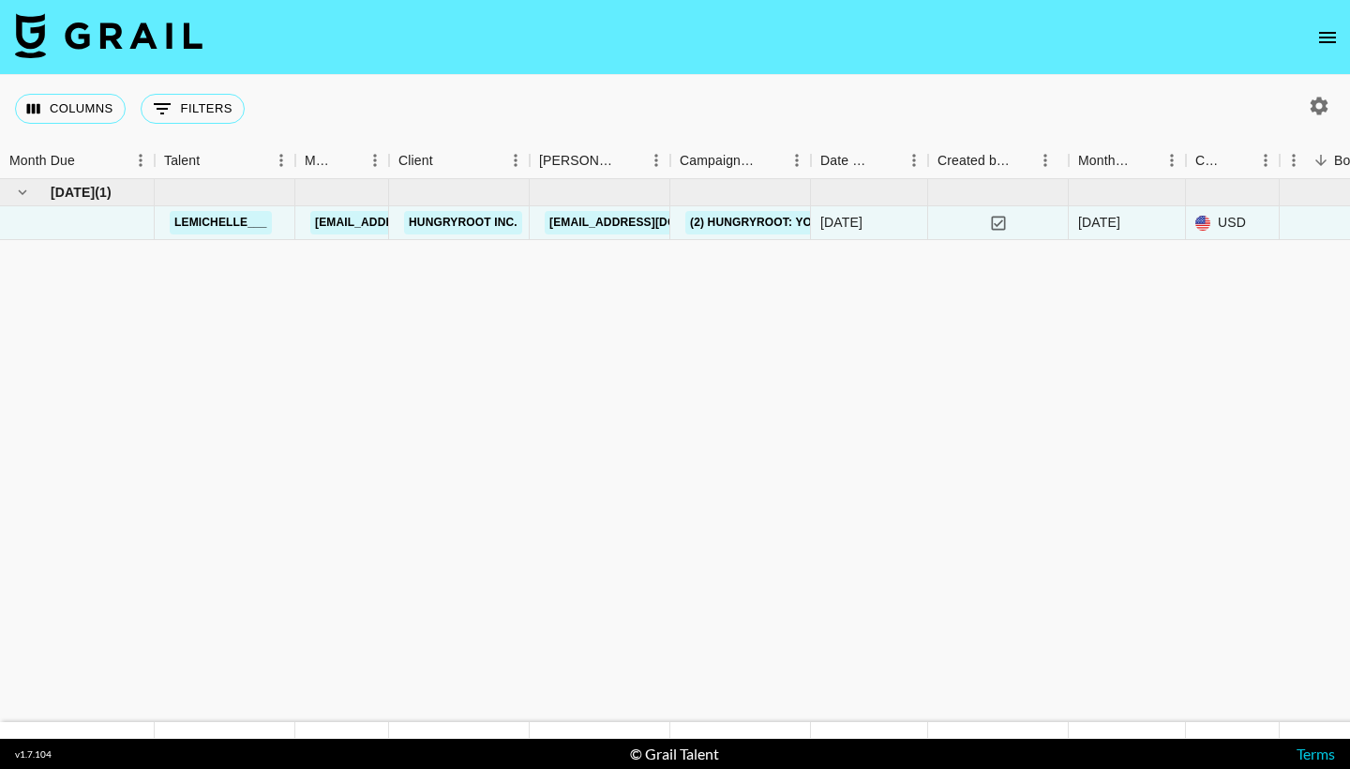
select select "[DATE]"
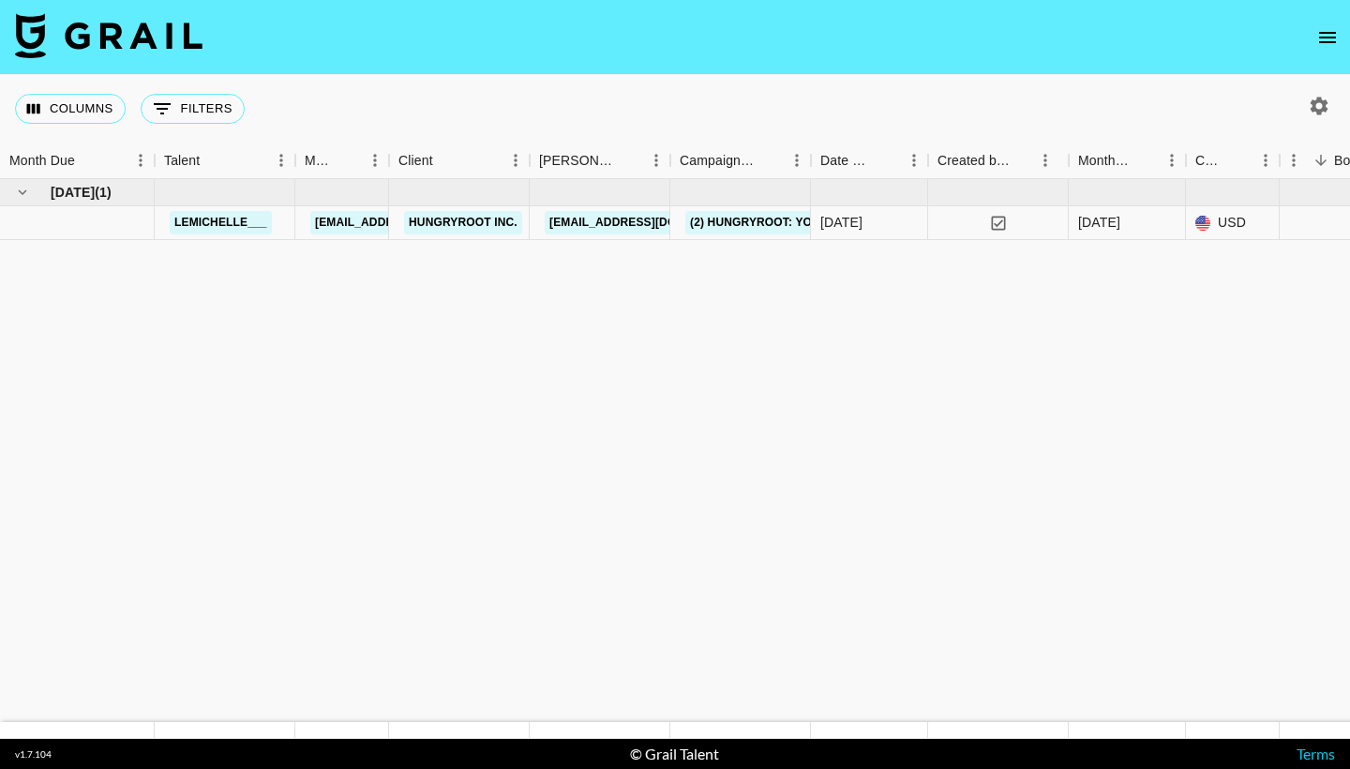
click at [904, 768] on div at bounding box center [675, 769] width 1350 height 0
click at [376, 159] on icon "Menu" at bounding box center [374, 160] width 3 height 12
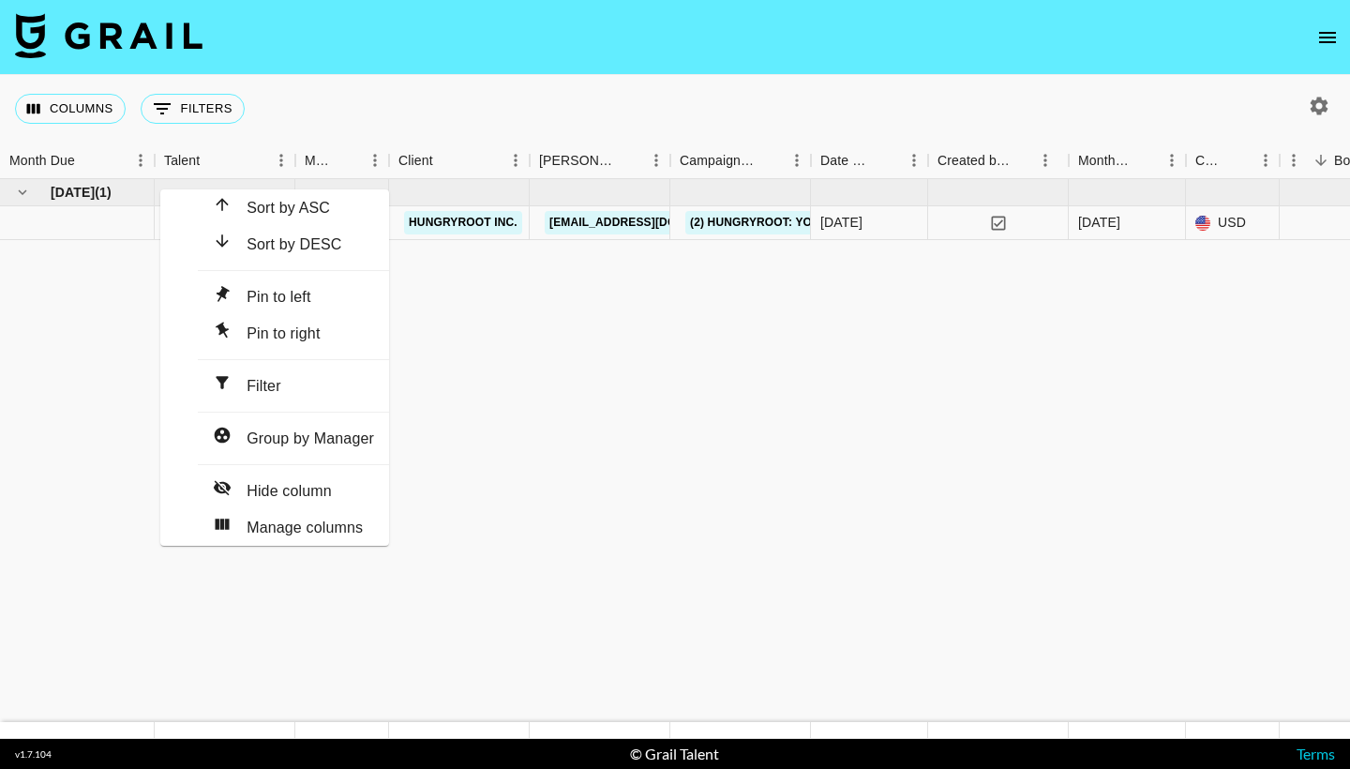
click at [427, 441] on div "[DATE] ( 1 ) $ 400.00 $ 39.05 lemichelle___ [EMAIL_ADDRESS][PERSON_NAME][DOMAIN…" at bounding box center [888, 450] width 1777 height 543
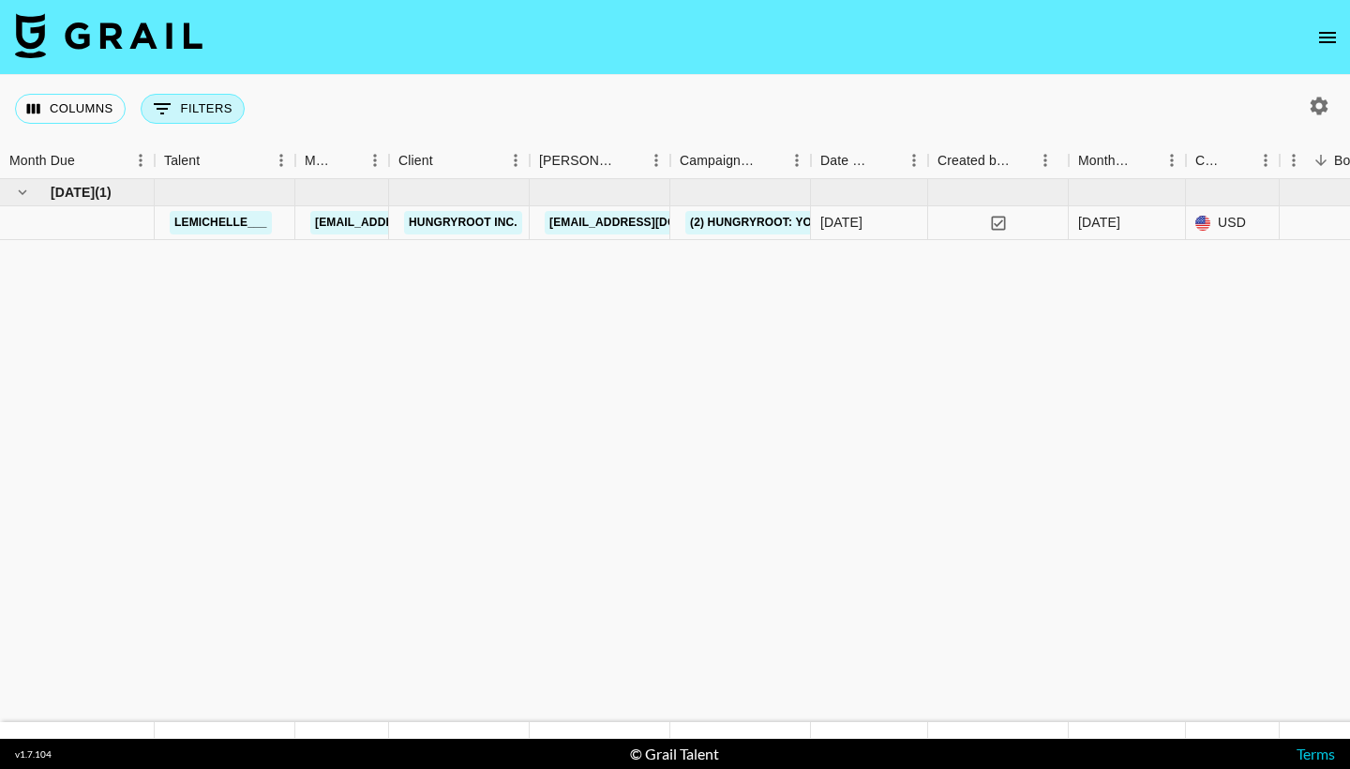
click at [198, 115] on button "0 Filters" at bounding box center [193, 109] width 104 height 30
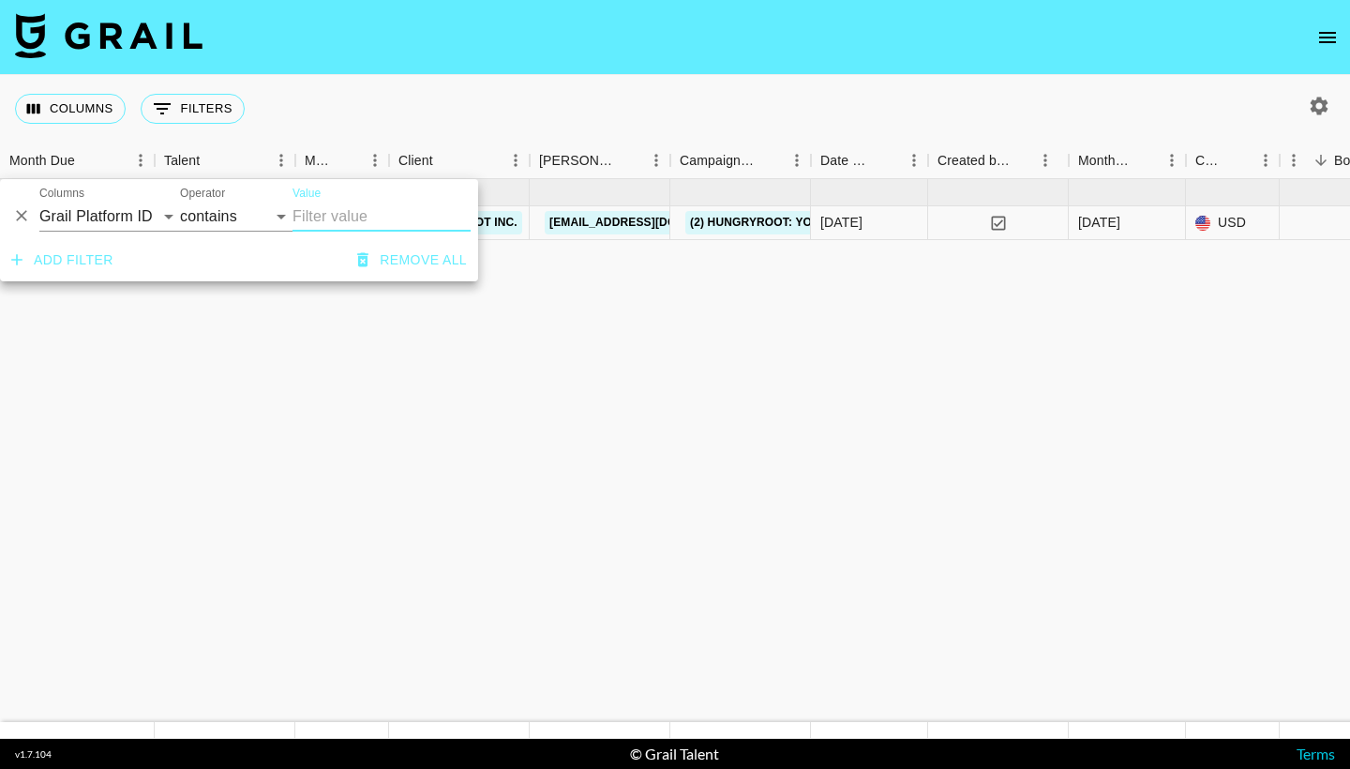
click at [375, 263] on button "Remove all" at bounding box center [412, 260] width 125 height 35
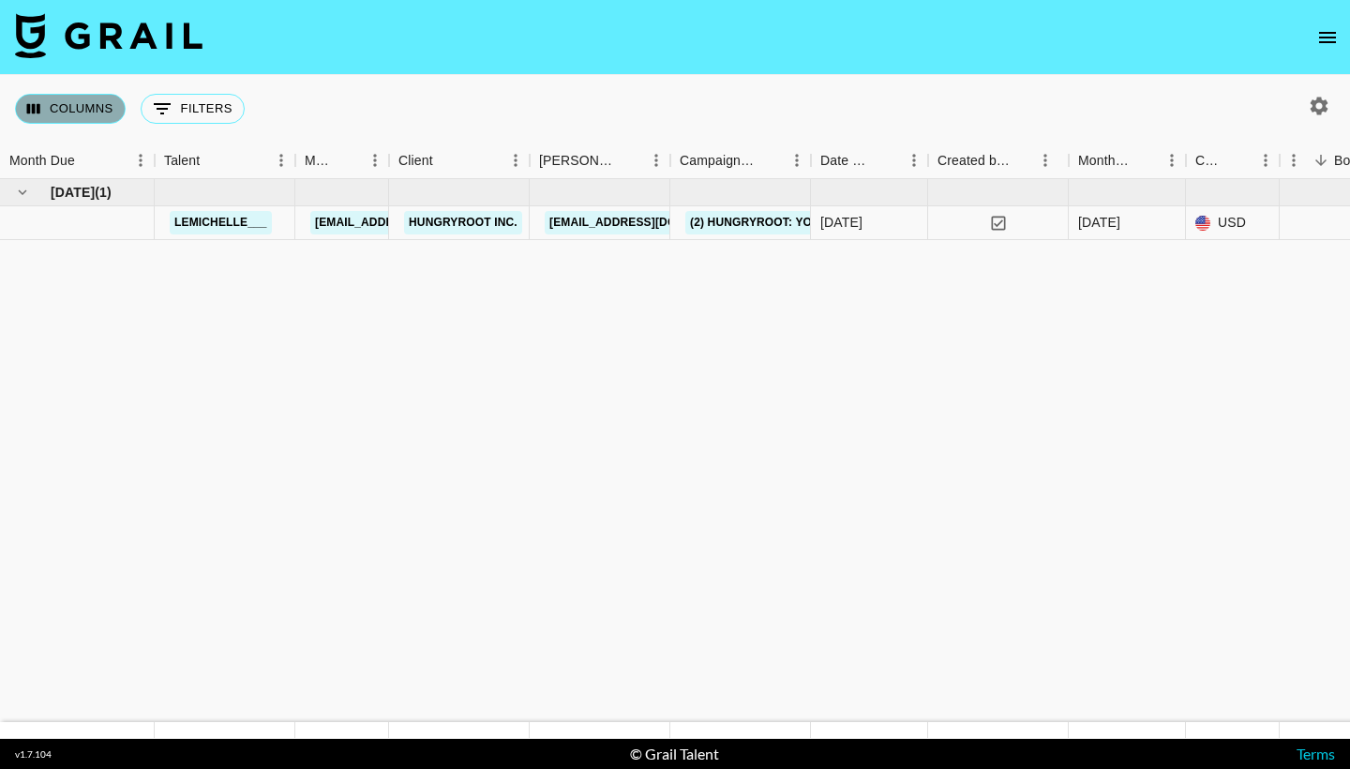
click at [96, 114] on button "Columns" at bounding box center [70, 109] width 111 height 30
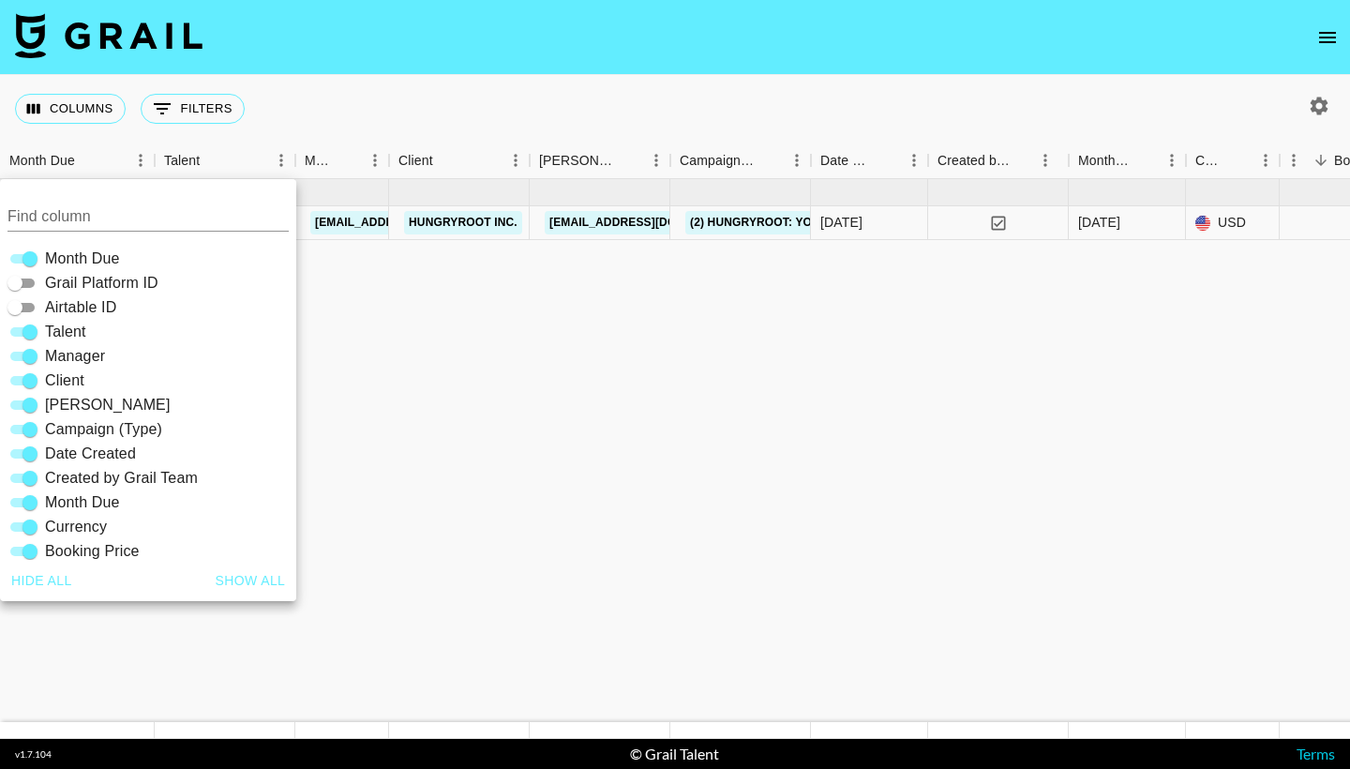
click at [461, 108] on div "Columns 0 Filters + Booking" at bounding box center [675, 109] width 1350 height 68
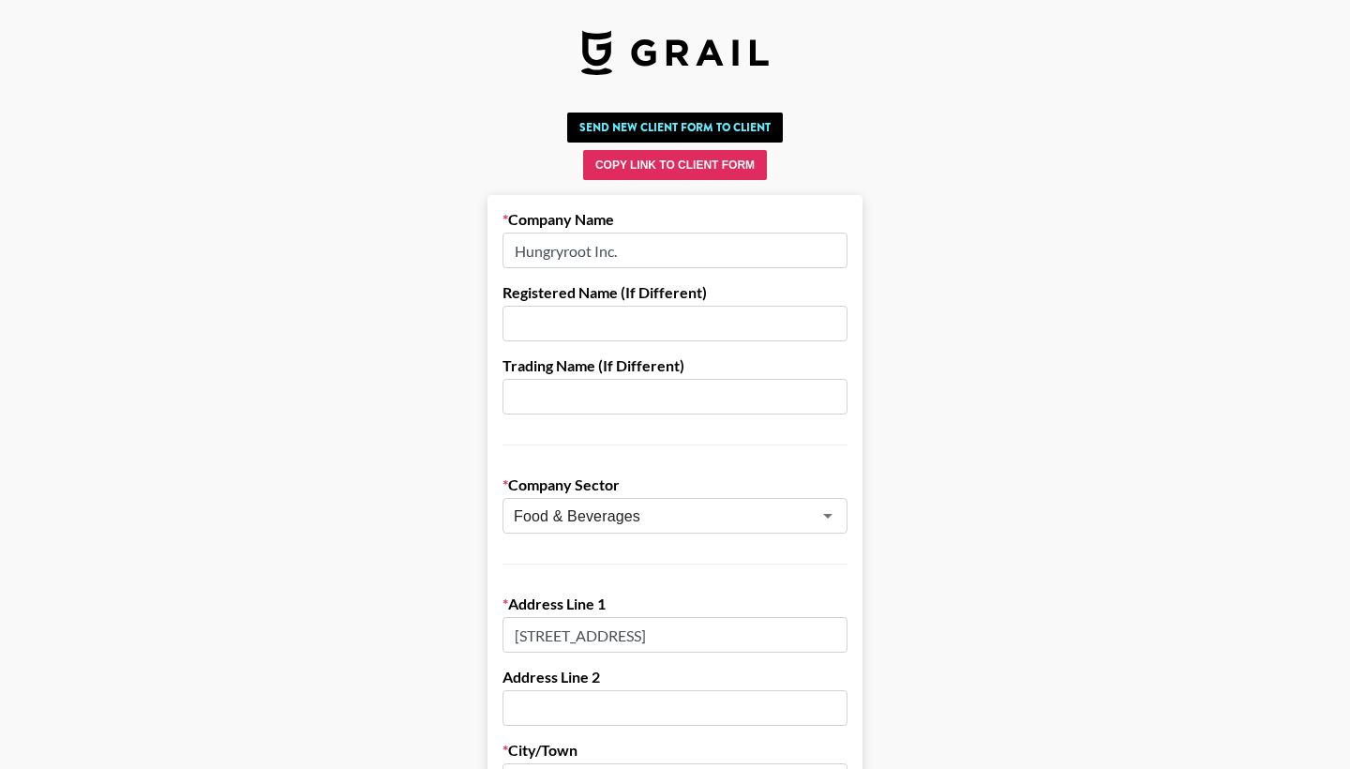
click at [561, 255] on input "Hungryroot Inc." at bounding box center [675, 251] width 345 height 36
click at [565, 252] on input "Hungryroot Inc." at bounding box center [675, 251] width 345 height 36
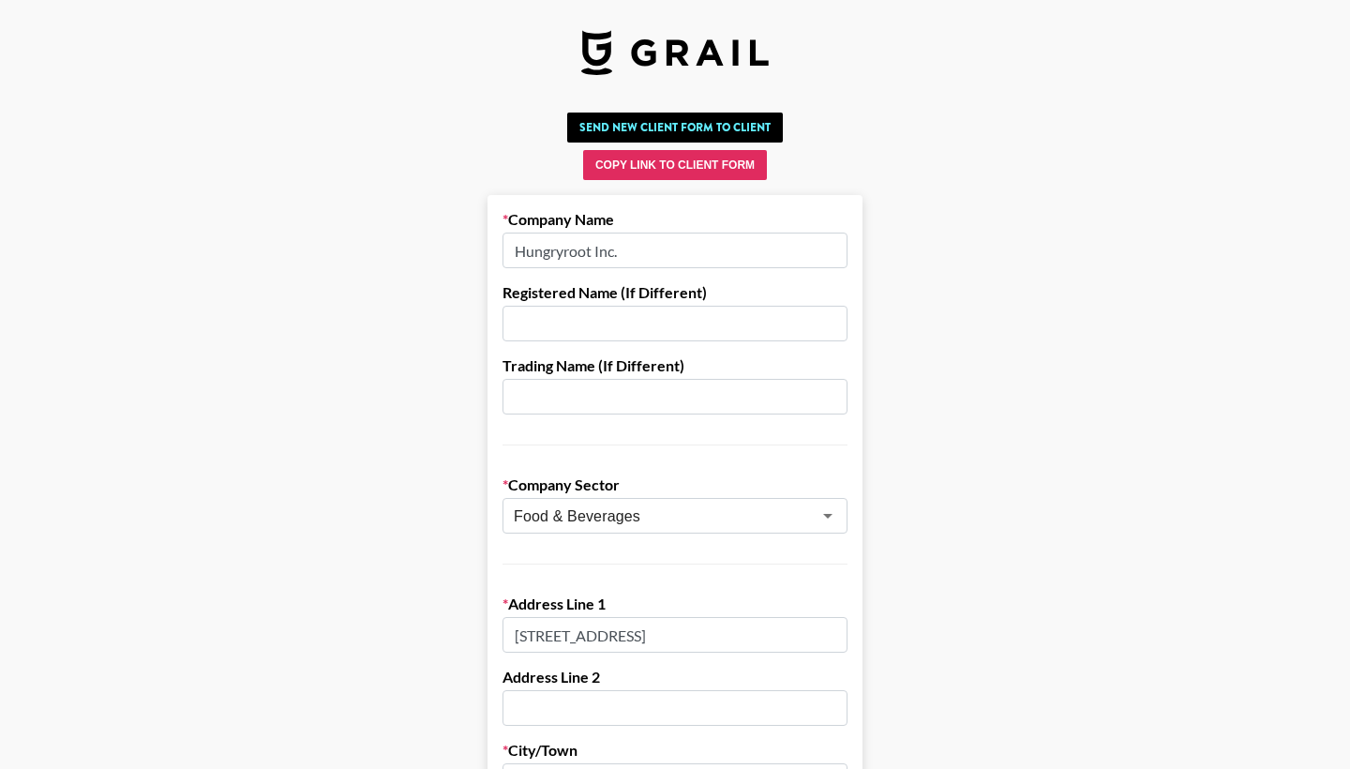
click at [565, 252] on input "Hungryroot Inc." at bounding box center [675, 251] width 345 height 36
click at [650, 258] on input "Hungryroot Inc." at bounding box center [675, 251] width 345 height 36
